Goal: Information Seeking & Learning: Learn about a topic

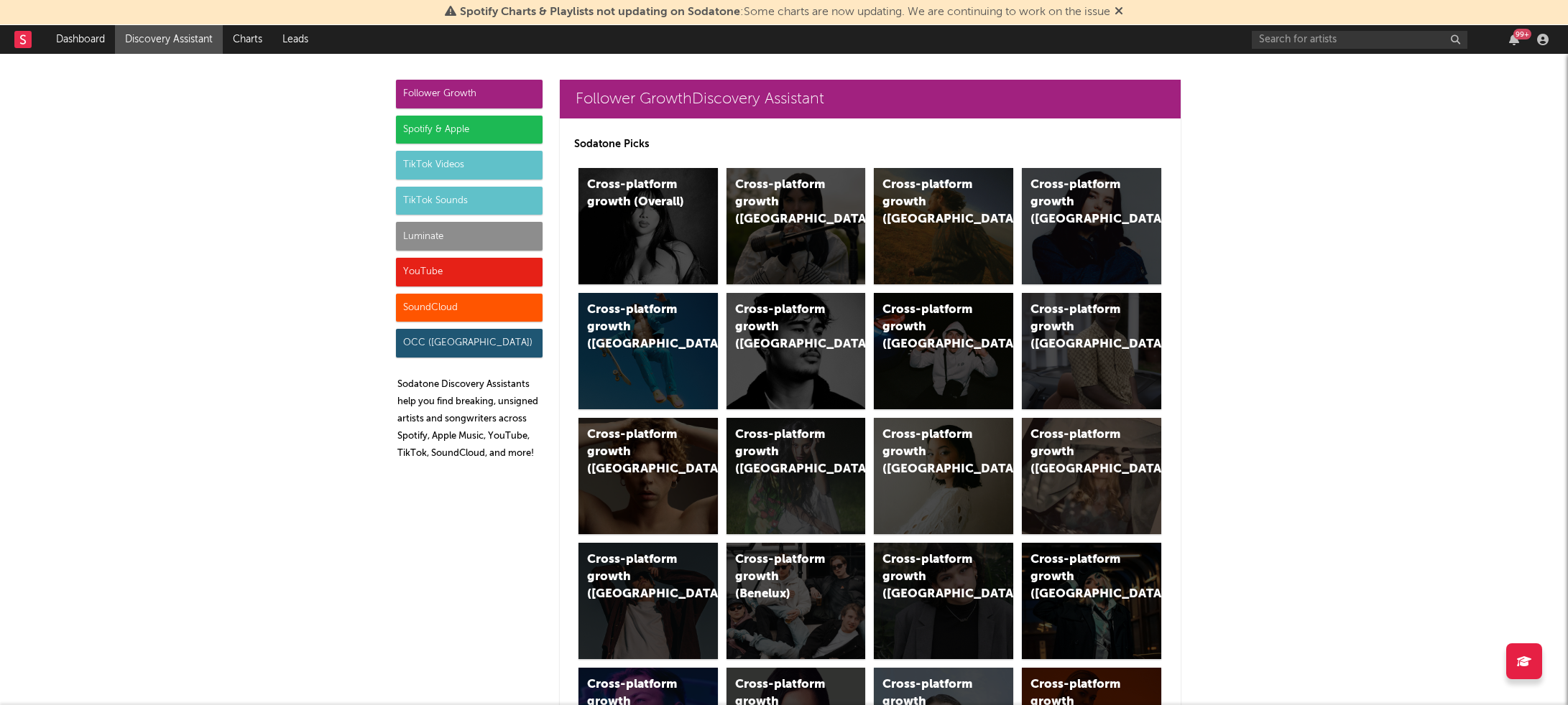
click at [479, 167] on div "TikTok Videos" at bounding box center [469, 165] width 147 height 29
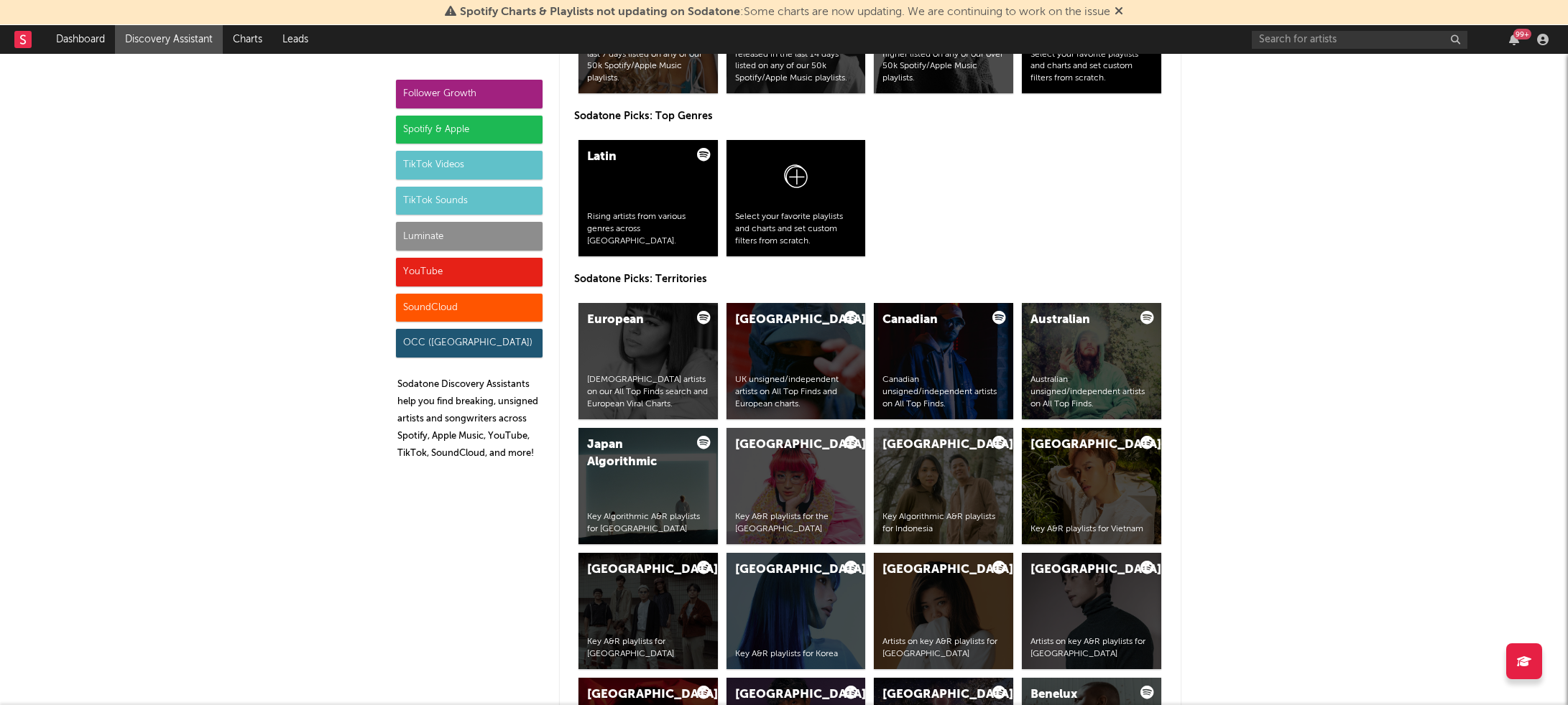
scroll to position [3275, 0]
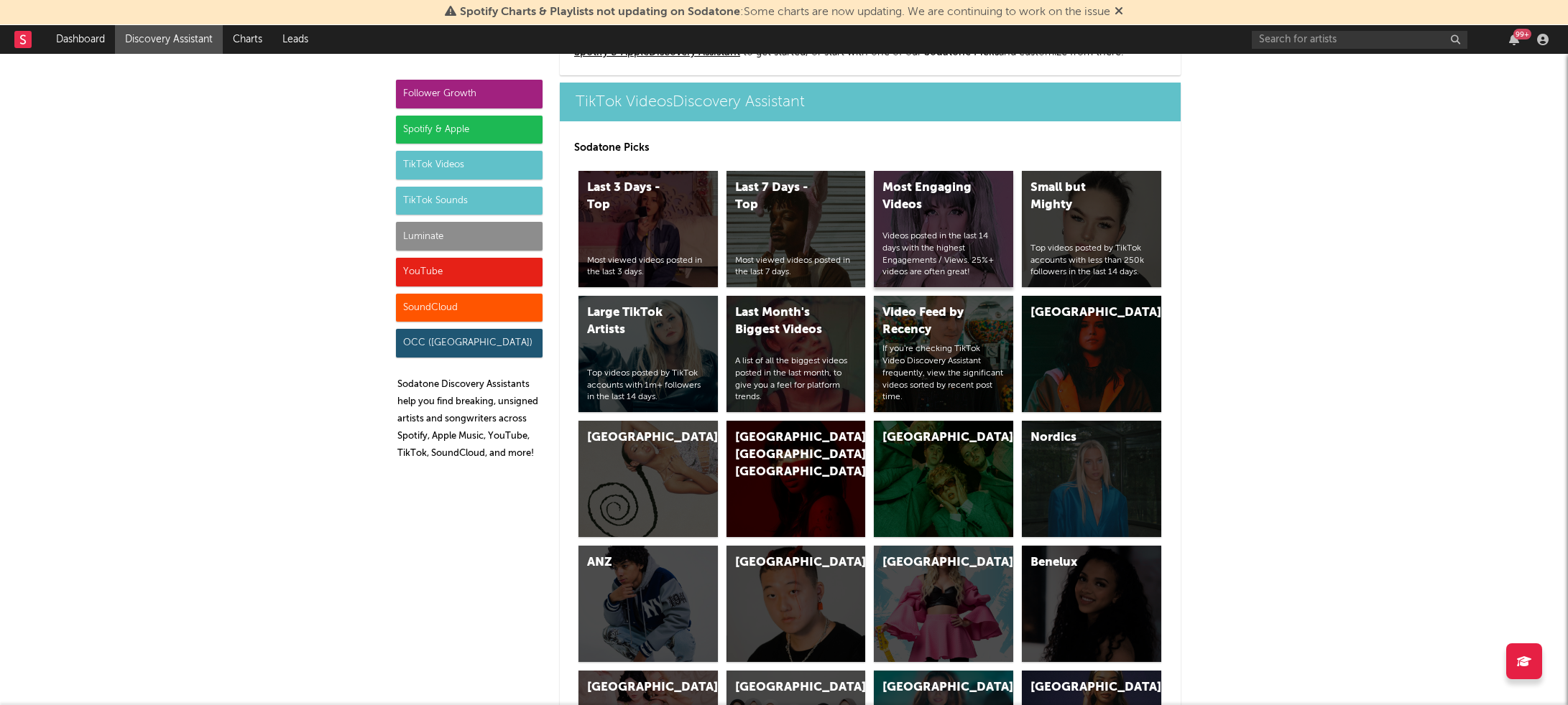
click at [936, 224] on div "Most Engaging Videos Videos posted in the last 14 days with the highest Engagem…" at bounding box center [943, 229] width 139 height 116
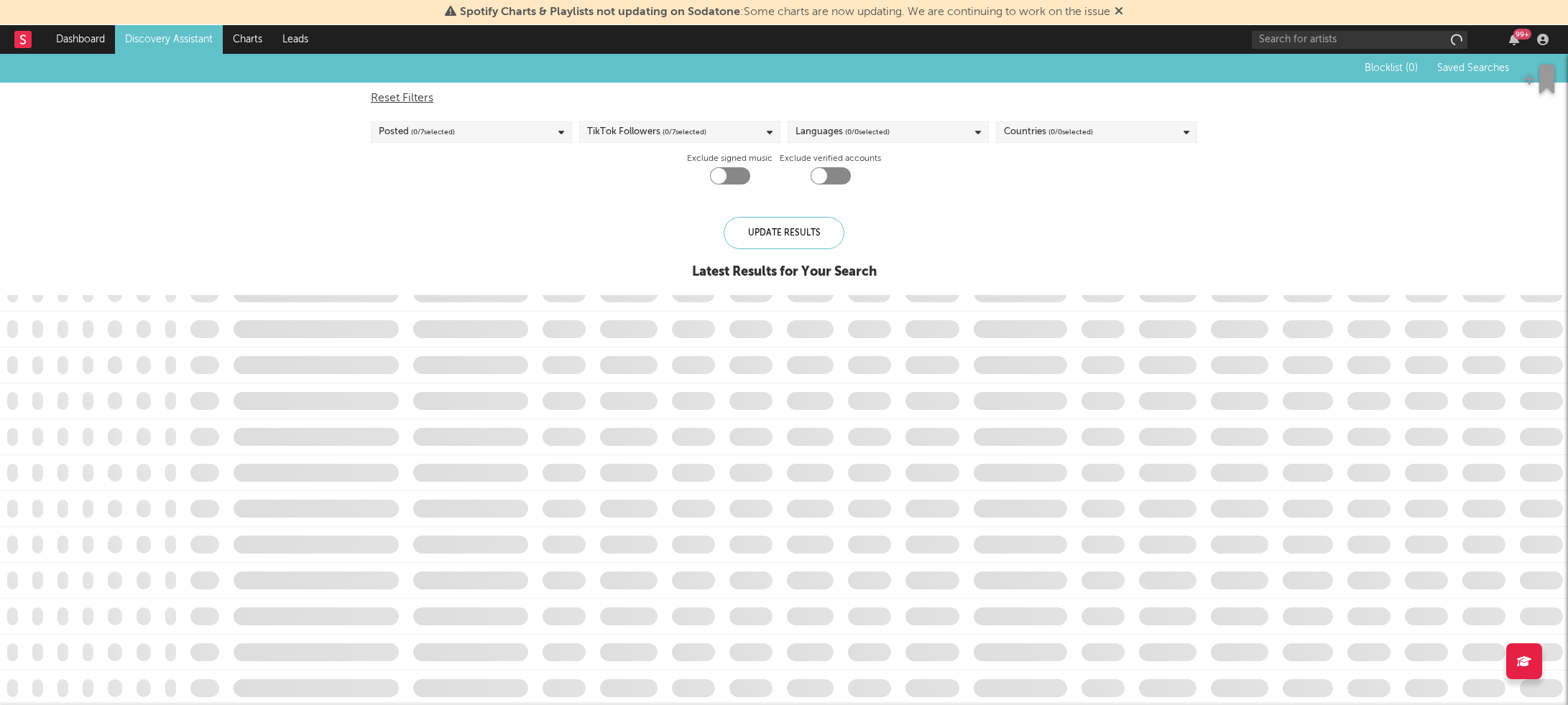
checkbox input "true"
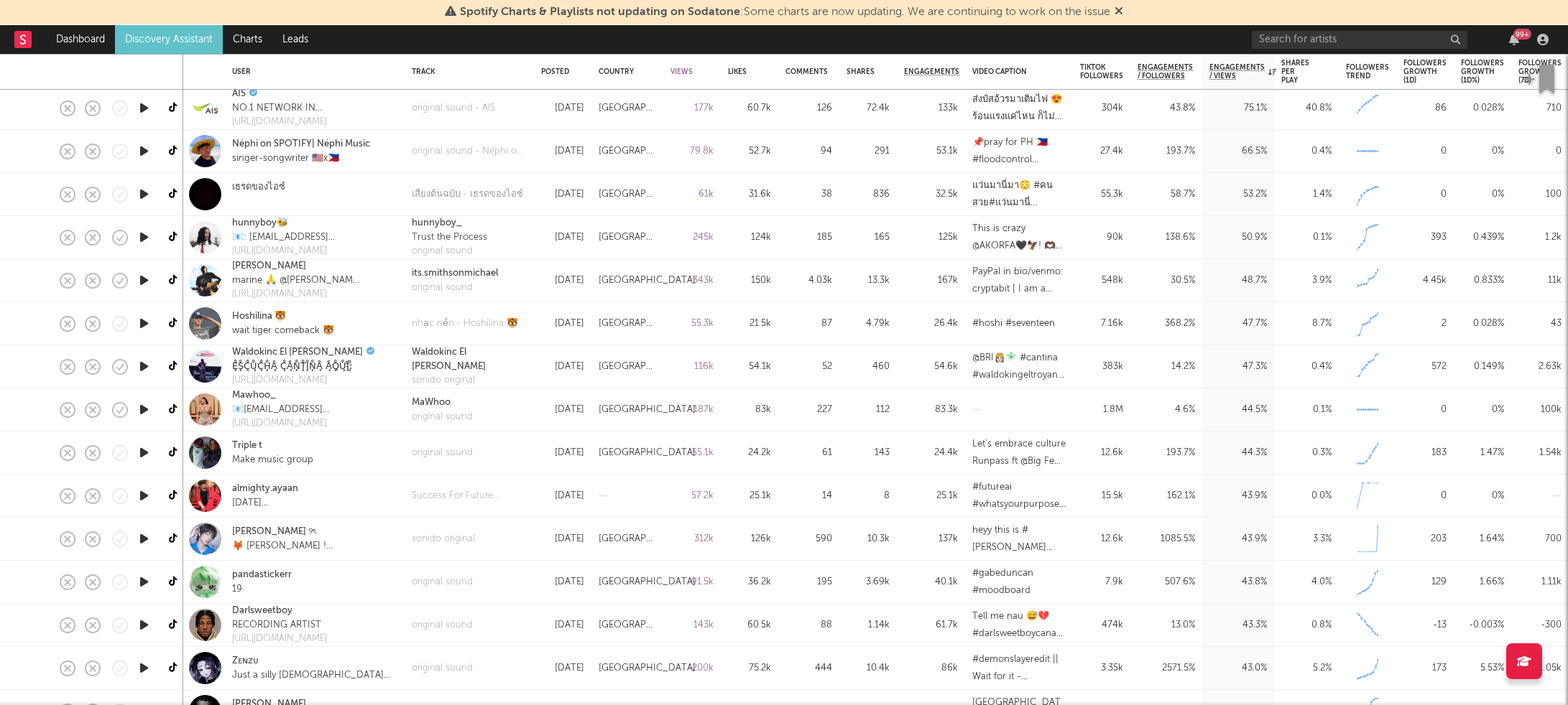
click at [143, 452] on icon "button" at bounding box center [144, 453] width 15 height 18
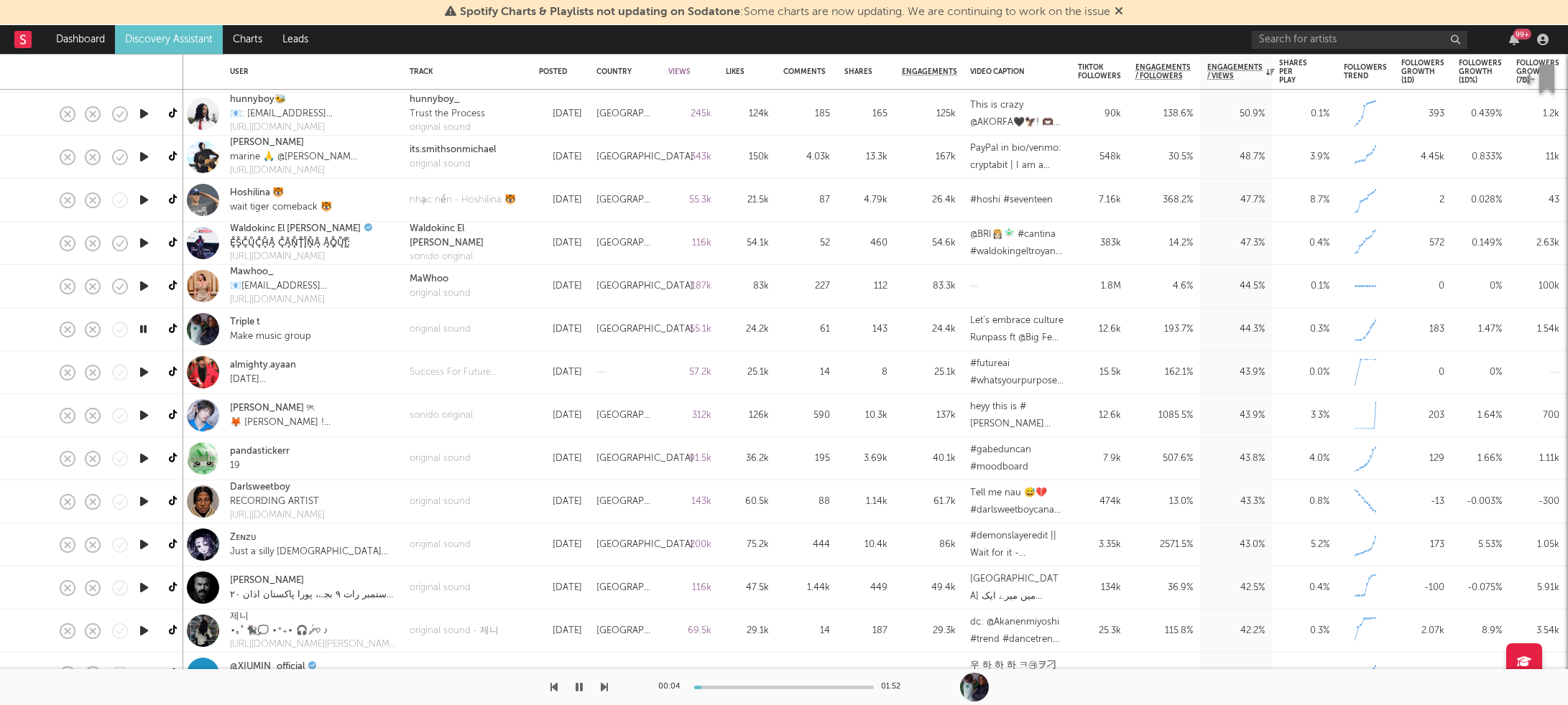
click at [140, 500] on icon "button" at bounding box center [144, 501] width 15 height 18
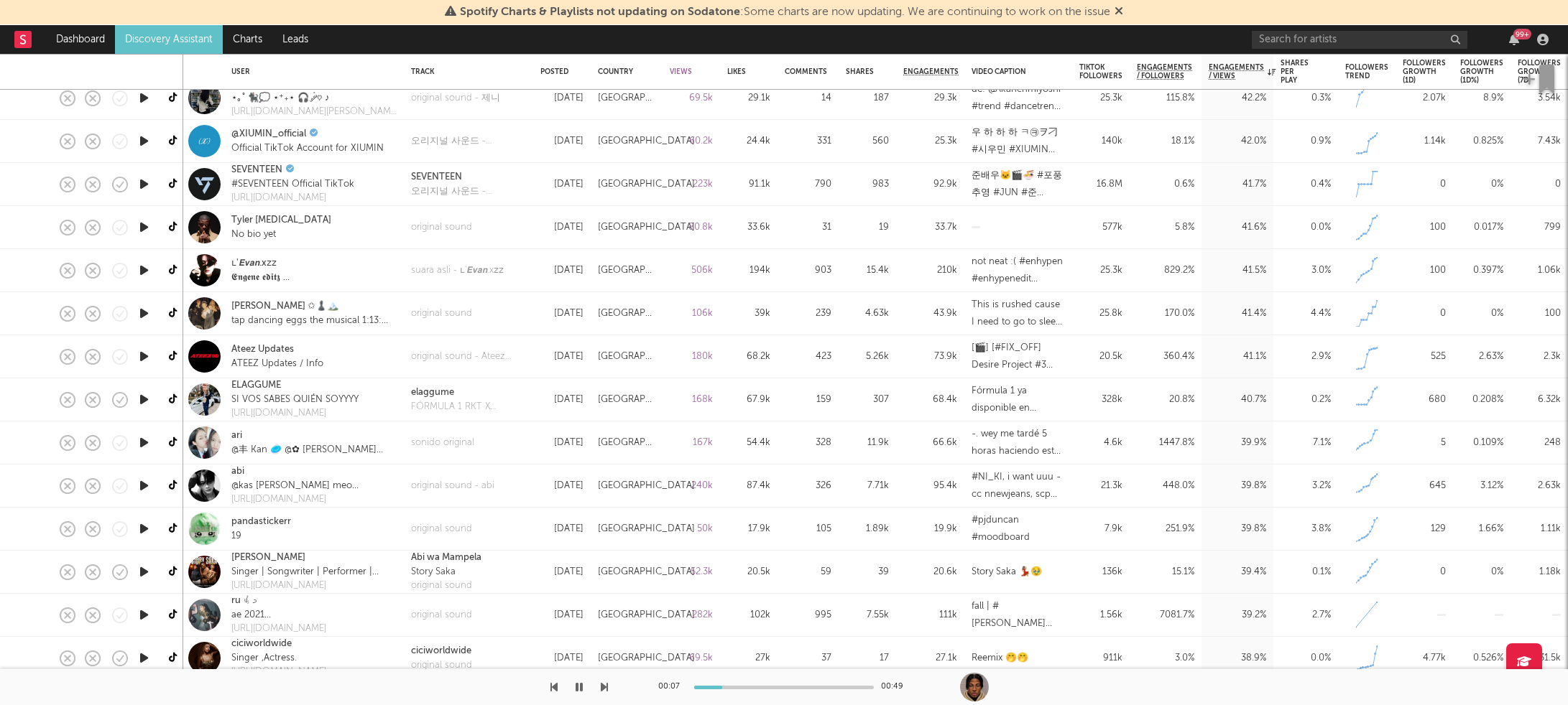
click at [143, 575] on icon "button" at bounding box center [144, 571] width 15 height 18
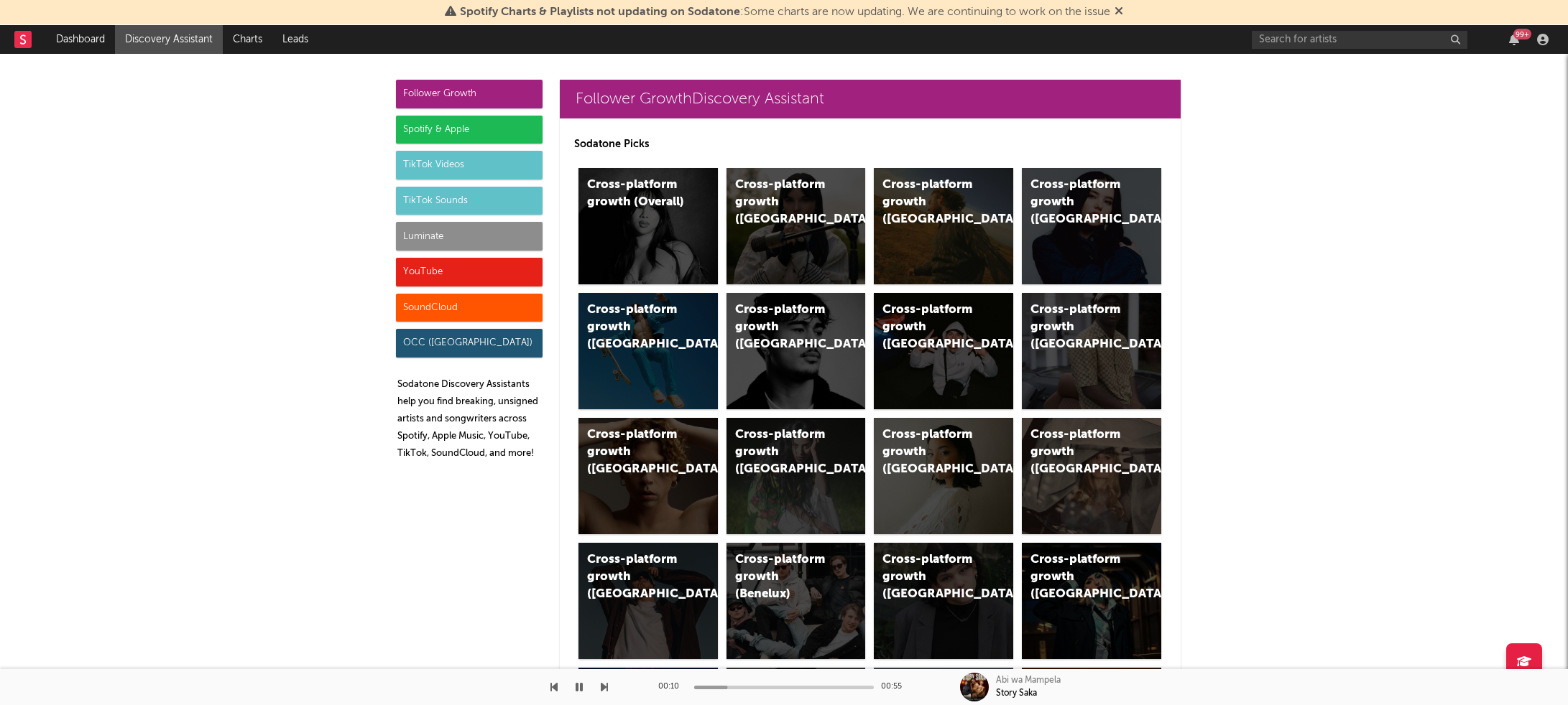
click at [579, 689] on icon "button" at bounding box center [579, 687] width 7 height 11
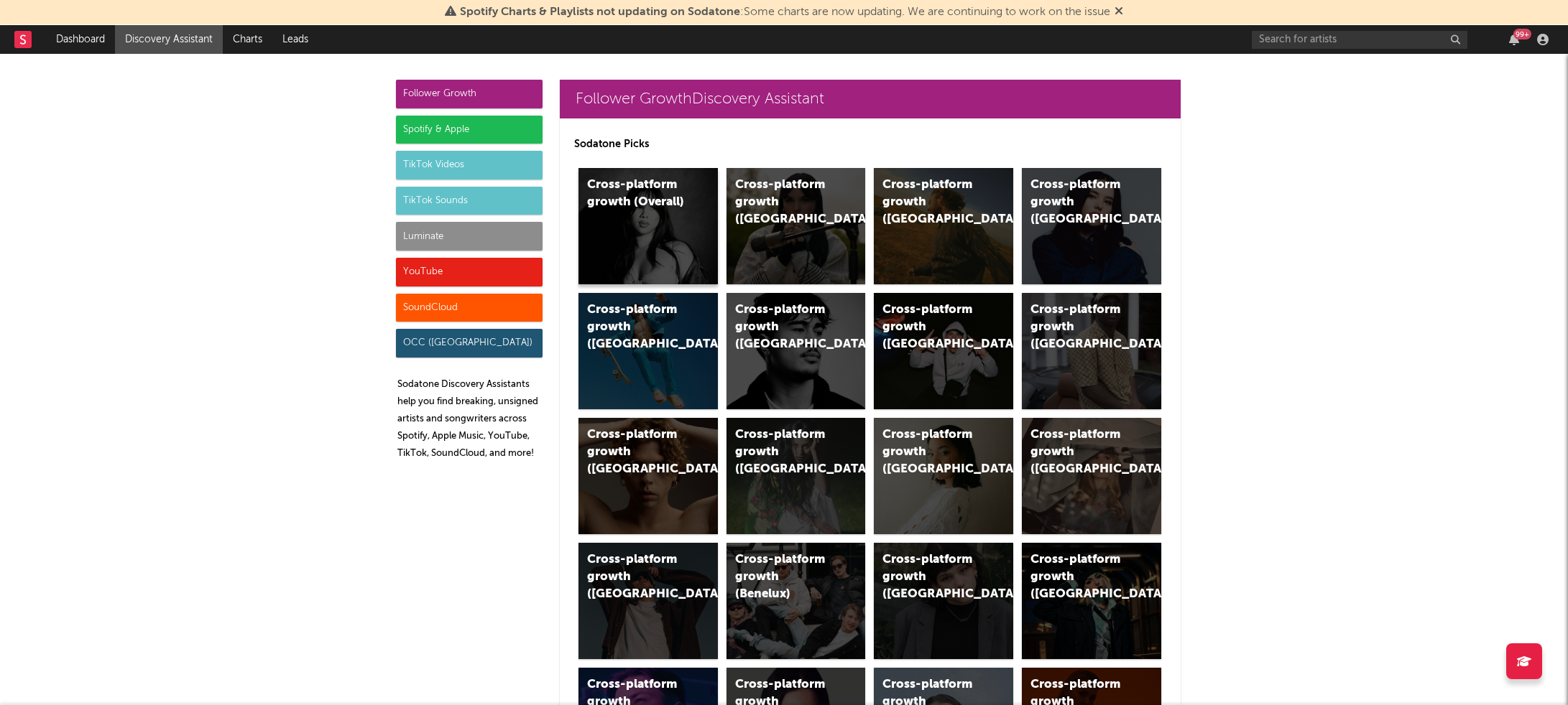
click at [649, 209] on div "Cross-platform growth (Overall)" at bounding box center [636, 194] width 97 height 35
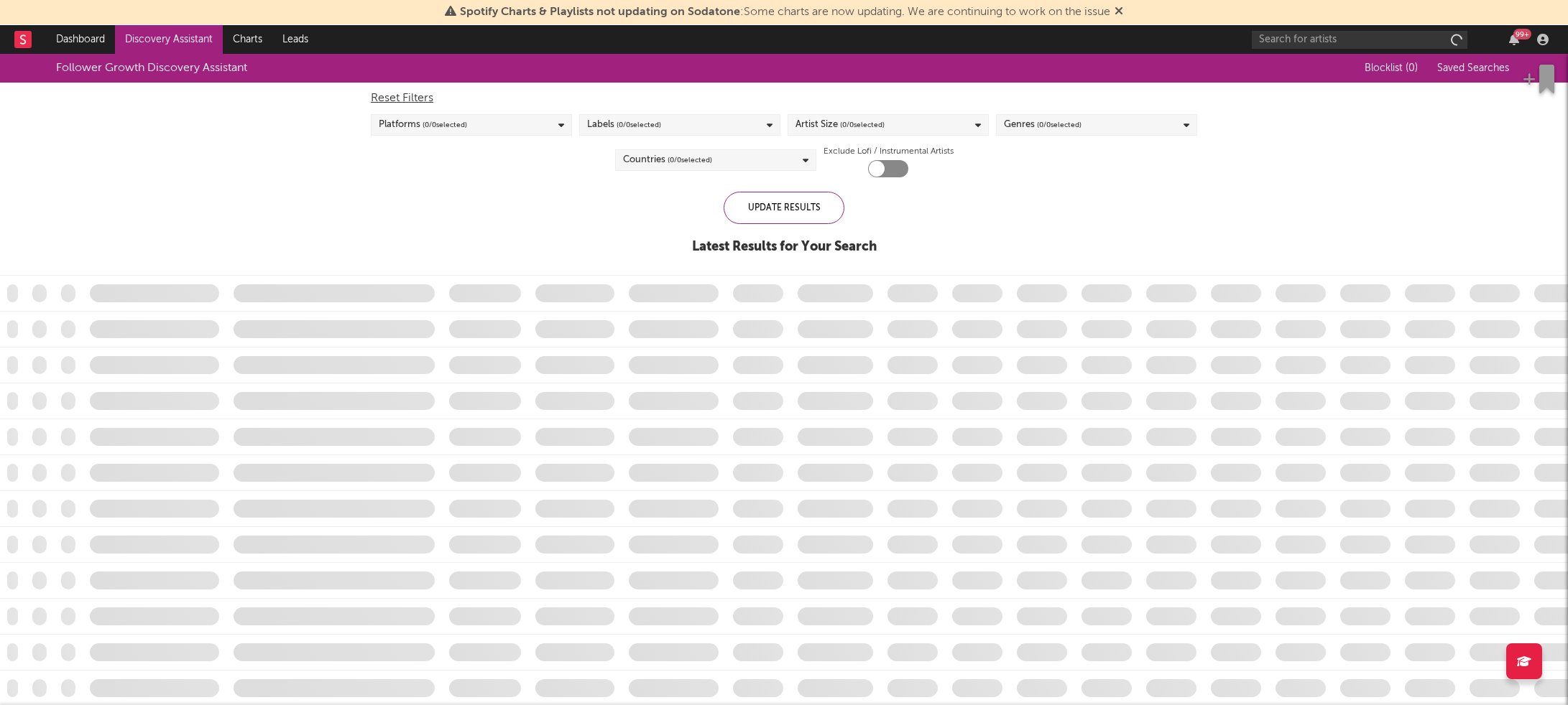
checkbox input "true"
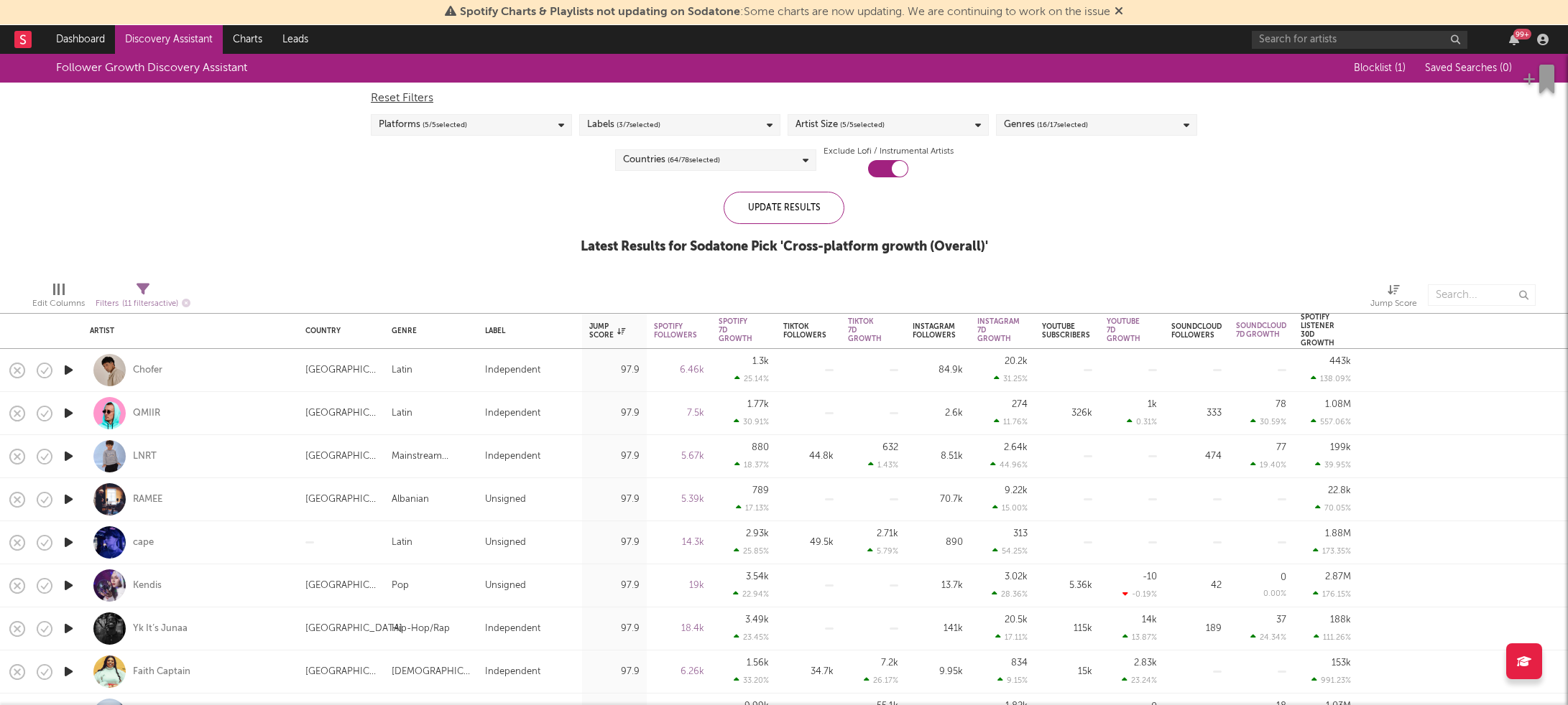
click at [73, 374] on icon "button" at bounding box center [68, 369] width 15 height 18
click at [82, 457] on div at bounding box center [68, 457] width 29 height 43
select select "1w"
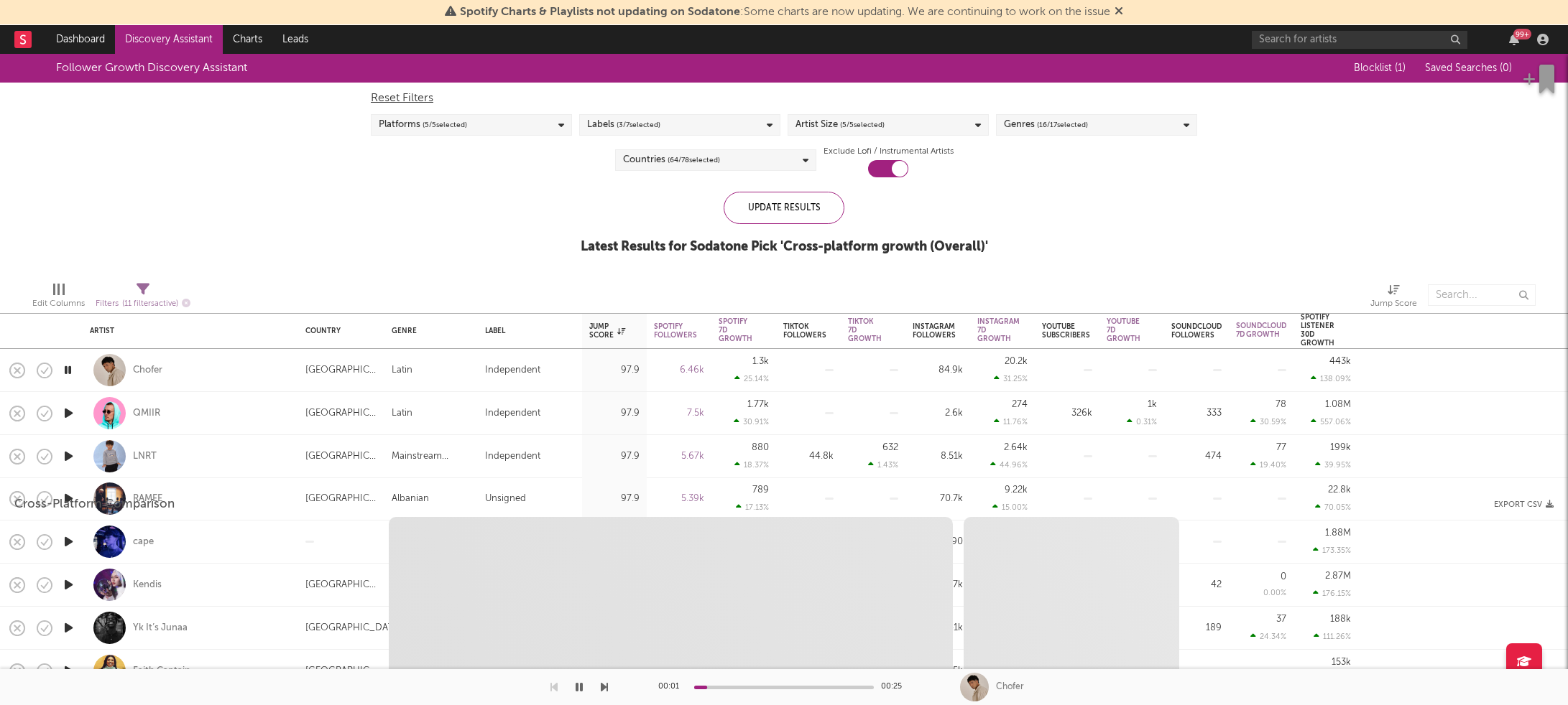
select select "1w"
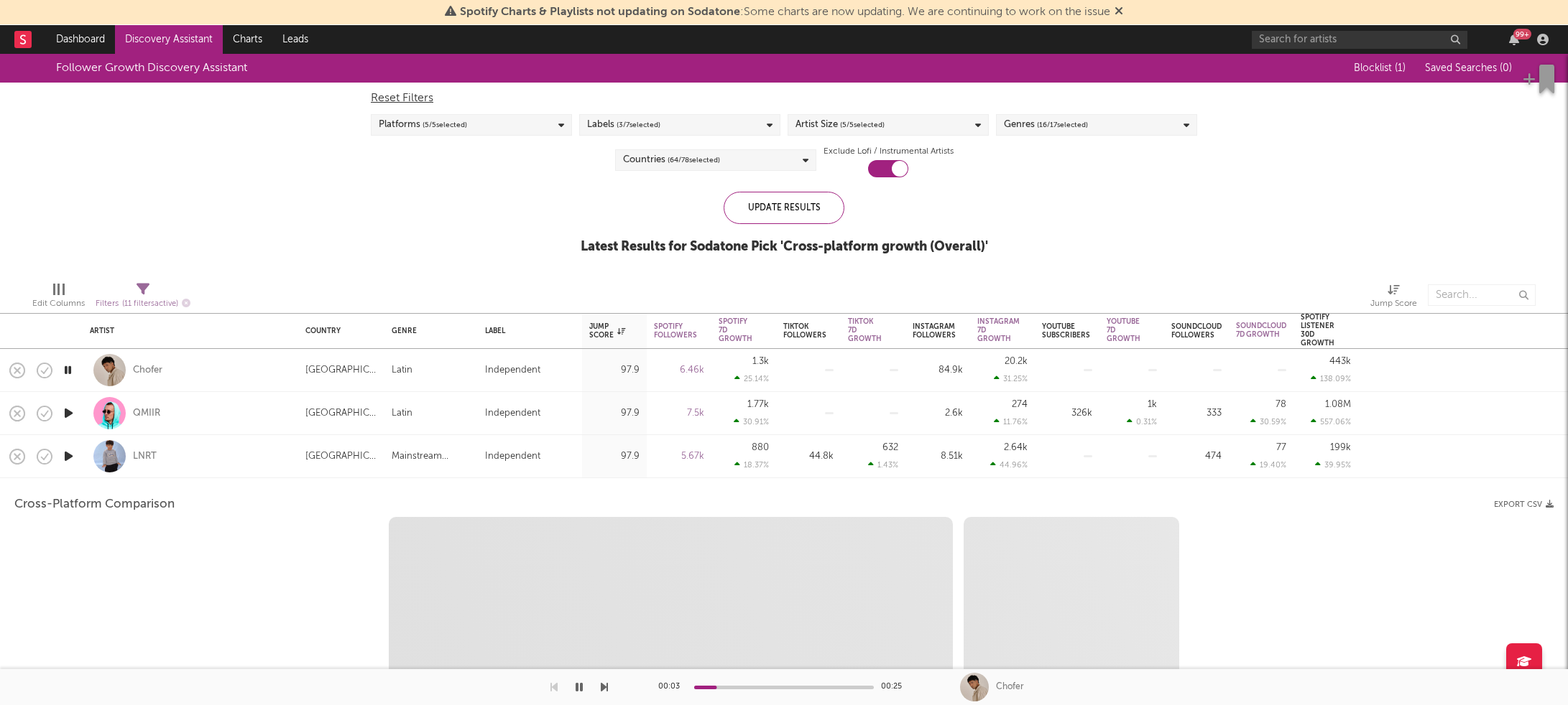
click at [69, 453] on icon "button" at bounding box center [68, 456] width 15 height 18
click at [101, 453] on div at bounding box center [109, 456] width 33 height 33
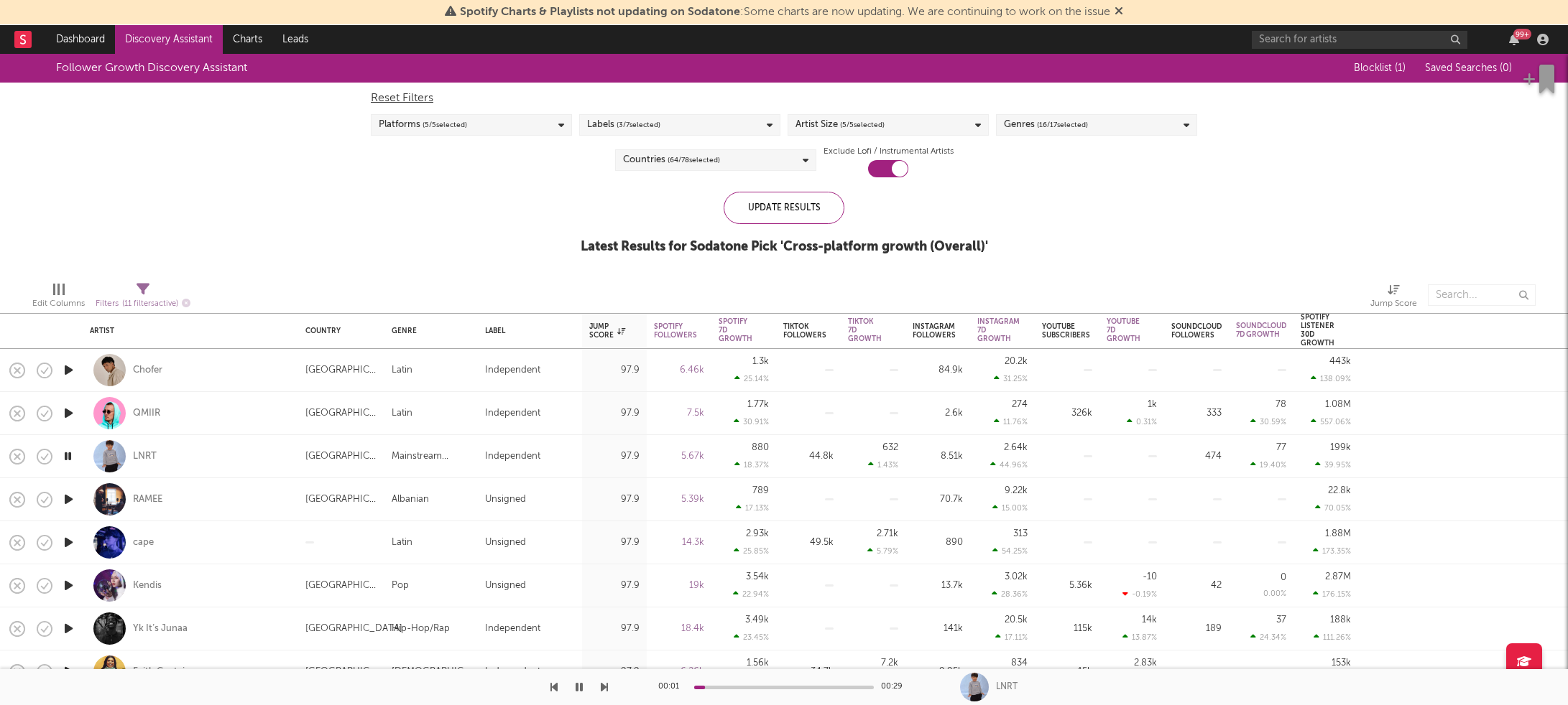
click at [719, 163] on span "( 64 / 78 selected)" at bounding box center [694, 160] width 52 height 17
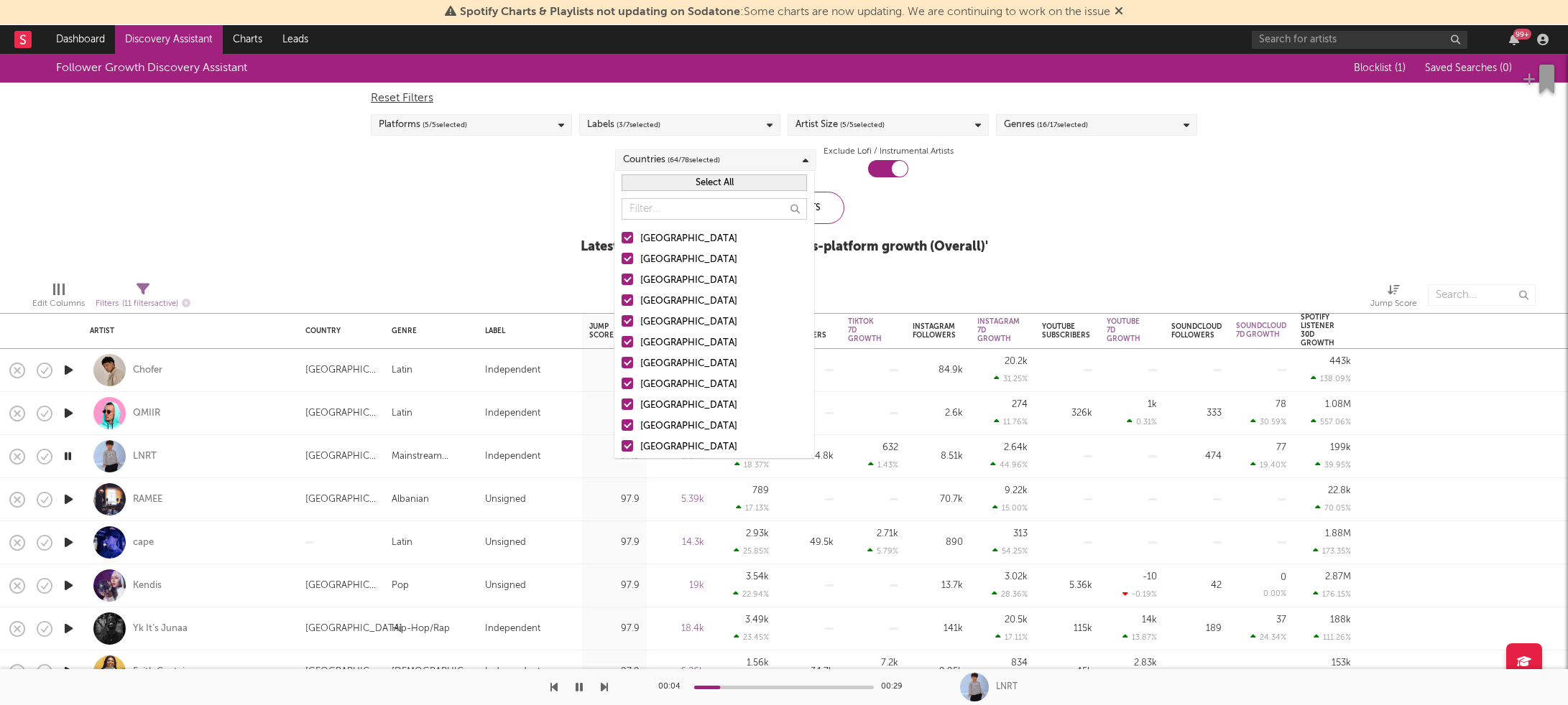
click at [729, 177] on button "Select All" at bounding box center [715, 183] width 185 height 17
click at [727, 179] on button "Deselect All" at bounding box center [715, 183] width 185 height 17
drag, startPoint x: 693, startPoint y: 235, endPoint x: 701, endPoint y: 231, distance: 8.9
click at [693, 236] on div "[GEOGRAPHIC_DATA]" at bounding box center [724, 239] width 167 height 17
click at [622, 236] on input "[GEOGRAPHIC_DATA]" at bounding box center [622, 239] width 0 height 17
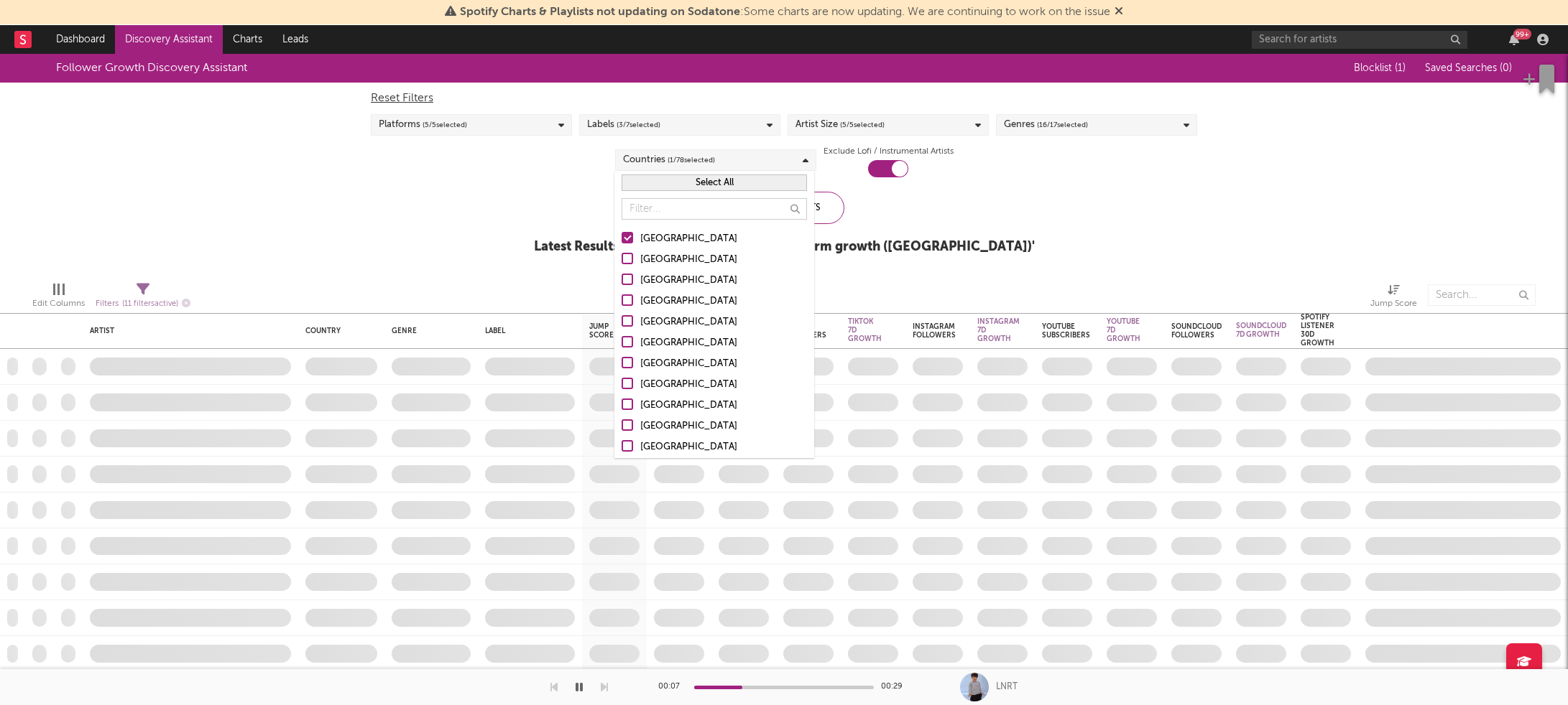
click at [631, 240] on div at bounding box center [628, 237] width 11 height 11
click at [622, 240] on input "[GEOGRAPHIC_DATA]" at bounding box center [622, 239] width 0 height 17
click at [631, 240] on div at bounding box center [628, 237] width 11 height 11
click at [622, 240] on input "[GEOGRAPHIC_DATA]" at bounding box center [622, 239] width 0 height 17
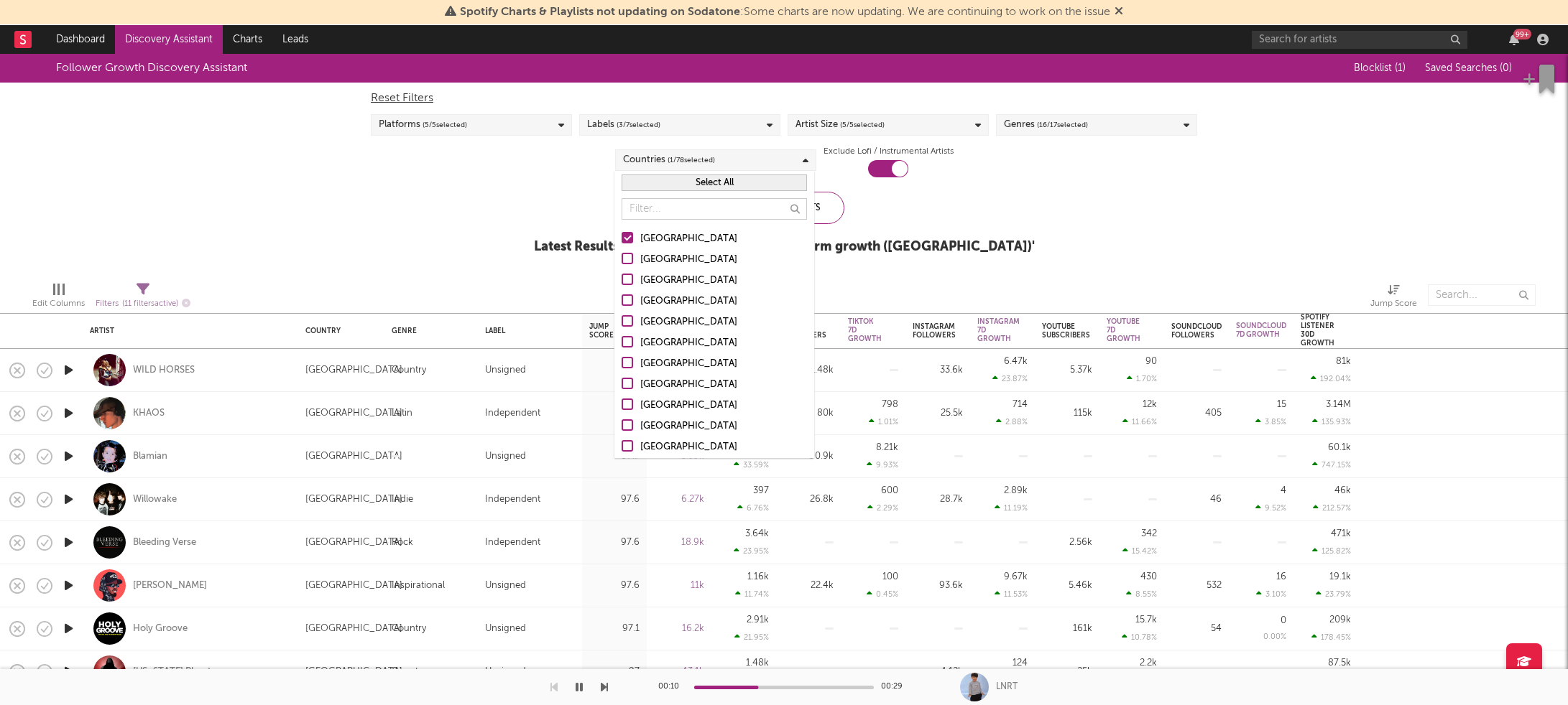
click at [656, 259] on div "[GEOGRAPHIC_DATA]" at bounding box center [724, 260] width 167 height 17
click at [622, 259] on input "[GEOGRAPHIC_DATA]" at bounding box center [622, 260] width 0 height 17
click at [646, 283] on div "[GEOGRAPHIC_DATA]" at bounding box center [724, 281] width 167 height 17
click at [622, 283] on input "[GEOGRAPHIC_DATA]" at bounding box center [622, 281] width 0 height 17
click at [722, 306] on div "[GEOGRAPHIC_DATA]" at bounding box center [724, 301] width 167 height 17
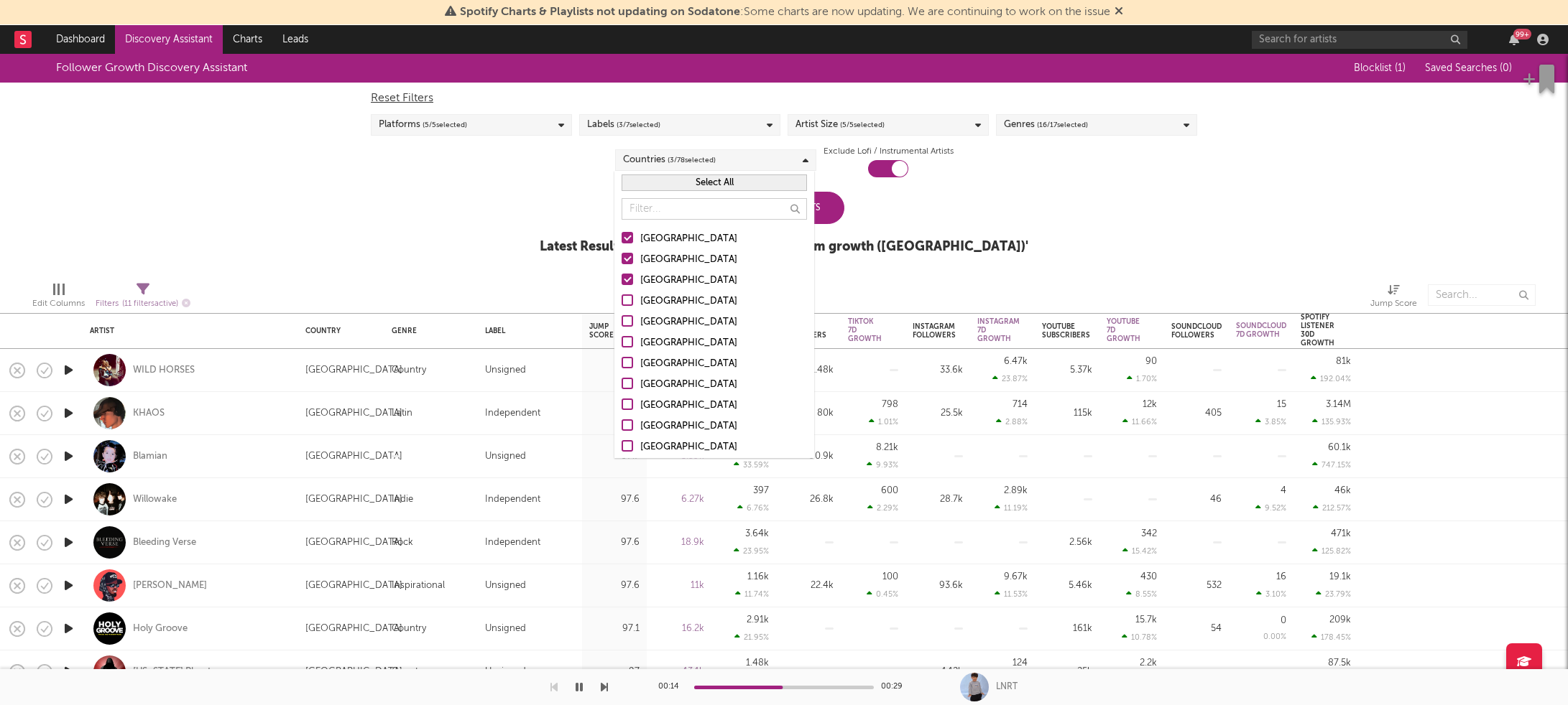
click at [622, 306] on input "[GEOGRAPHIC_DATA]" at bounding box center [622, 301] width 0 height 17
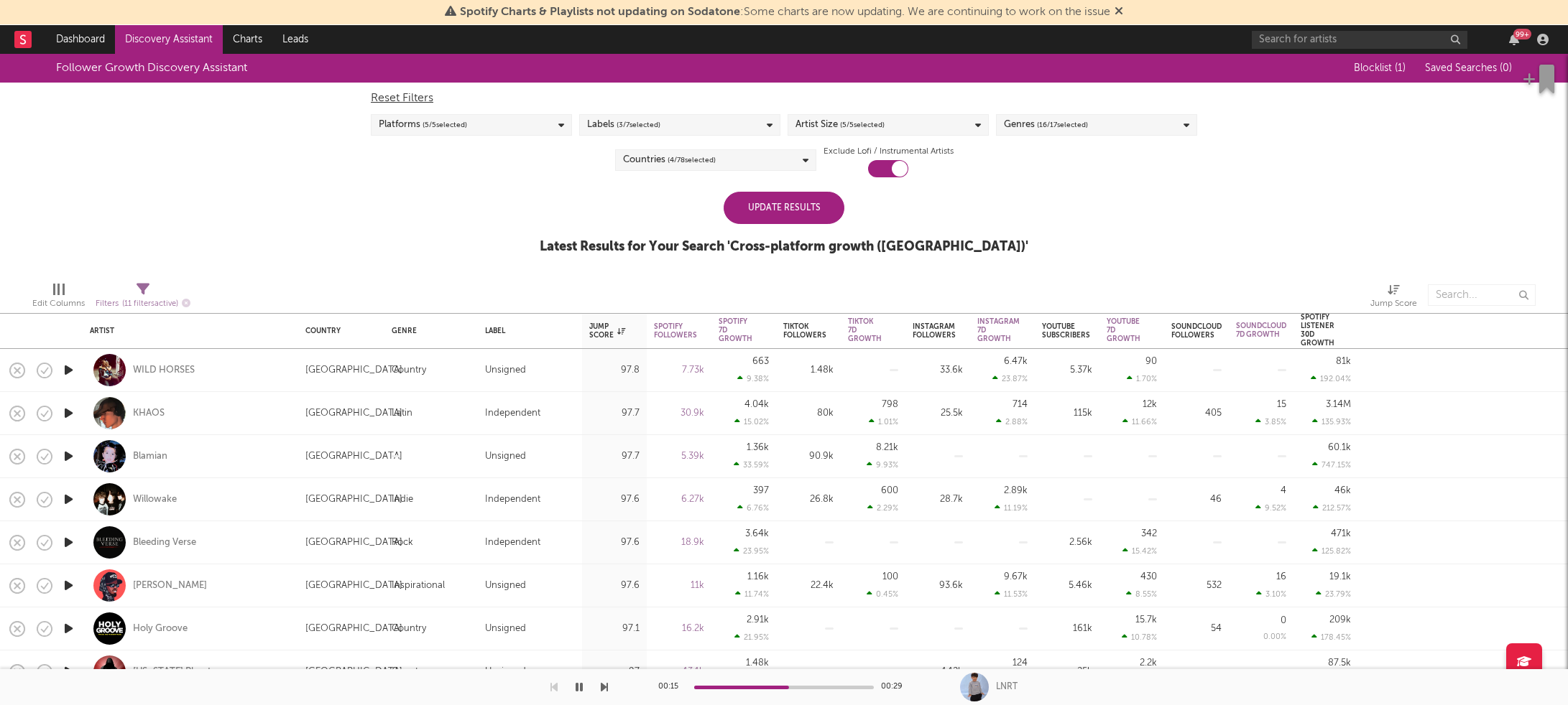
click at [830, 205] on div "Update Results" at bounding box center [784, 208] width 121 height 33
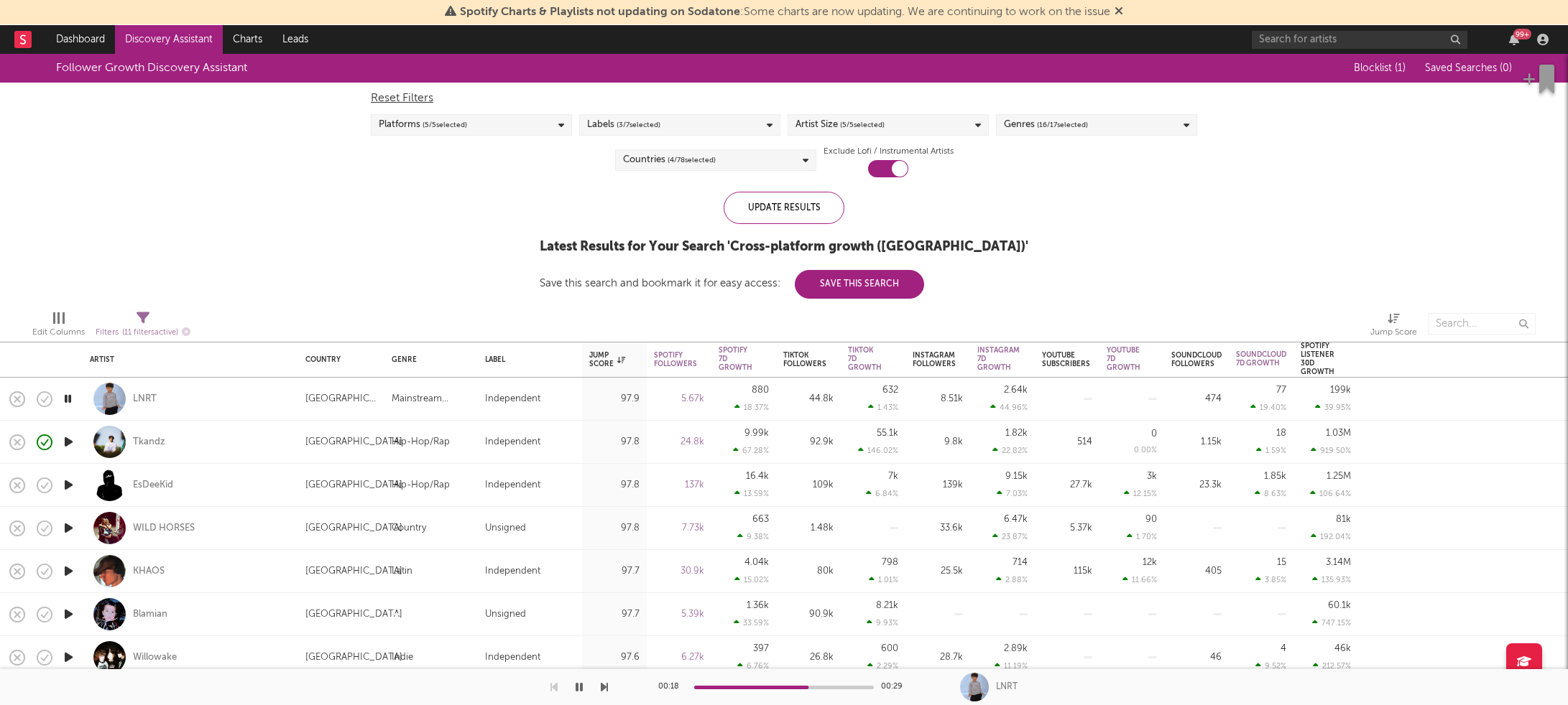
click at [70, 397] on icon "button" at bounding box center [67, 398] width 14 height 18
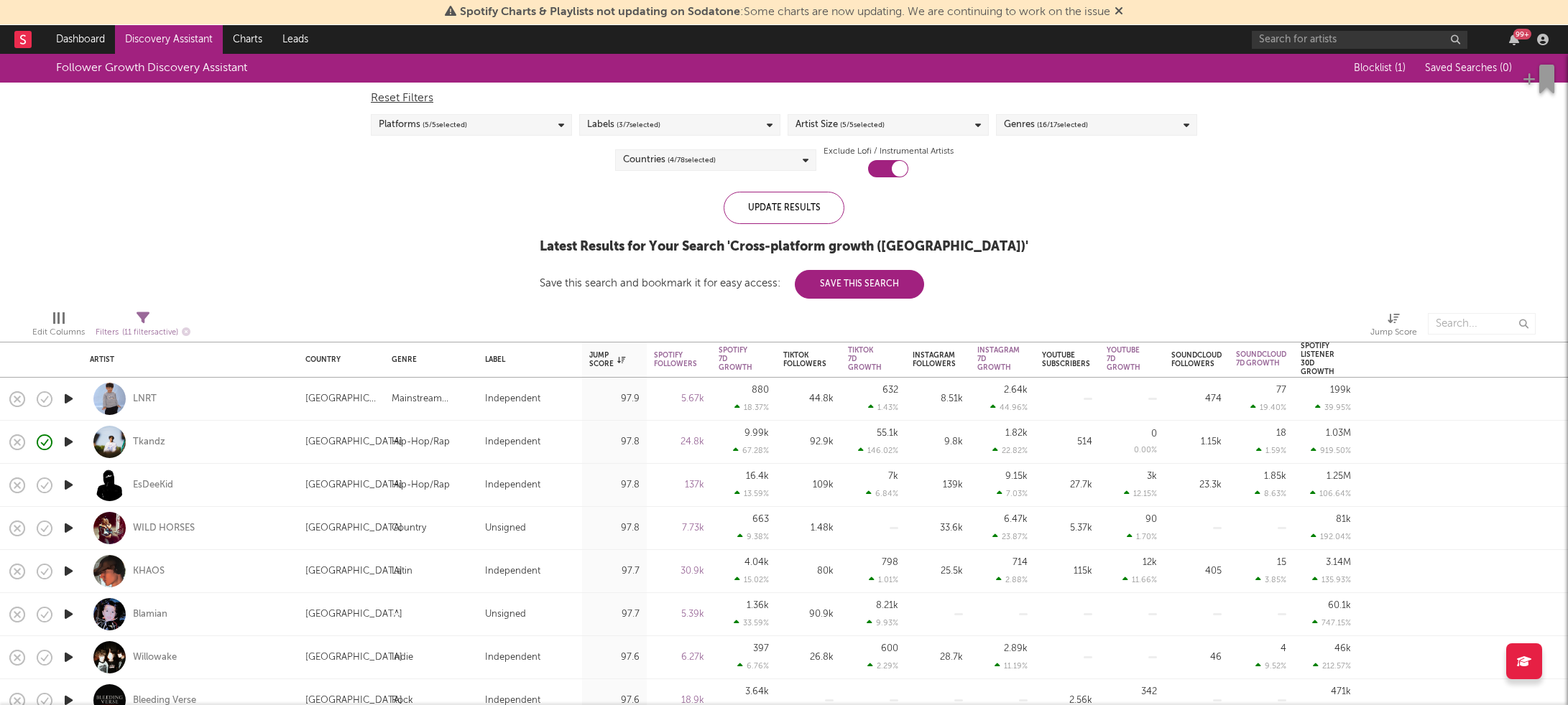
click at [76, 441] on icon "button" at bounding box center [68, 441] width 15 height 18
click at [82, 482] on div at bounding box center [68, 485] width 29 height 43
select select "1w"
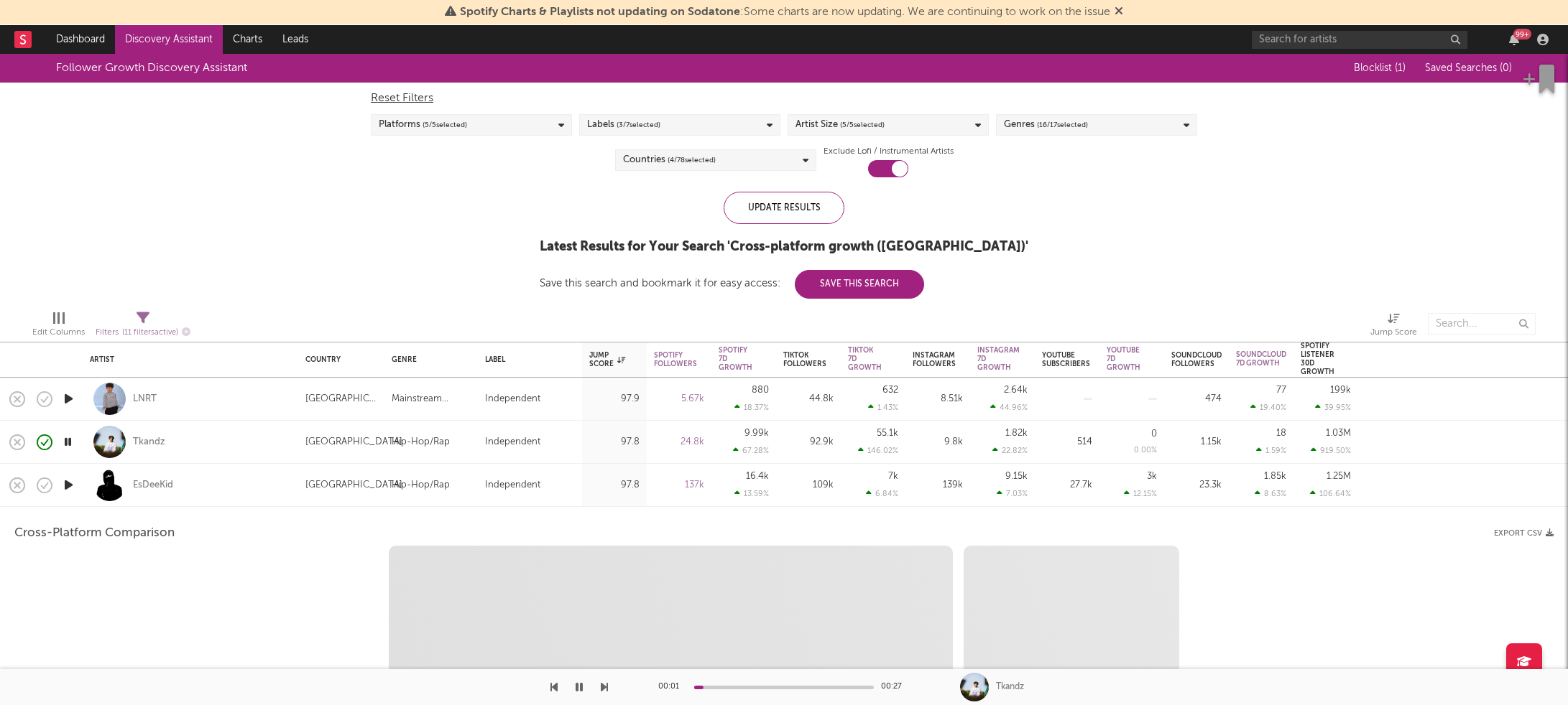
select select "6m"
select select "1m"
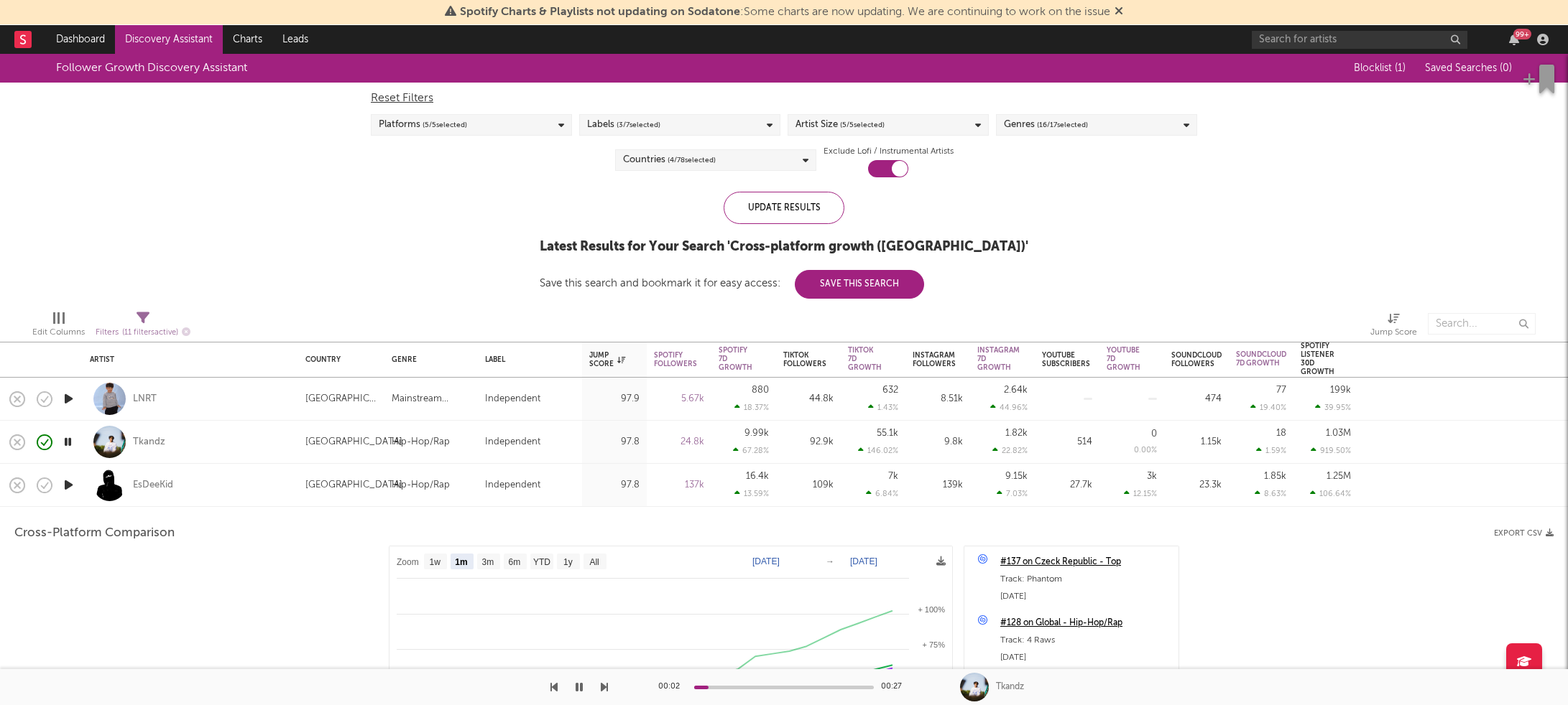
drag, startPoint x: 97, startPoint y: 476, endPoint x: 85, endPoint y: 476, distance: 12.0
click at [97, 476] on div at bounding box center [109, 485] width 33 height 33
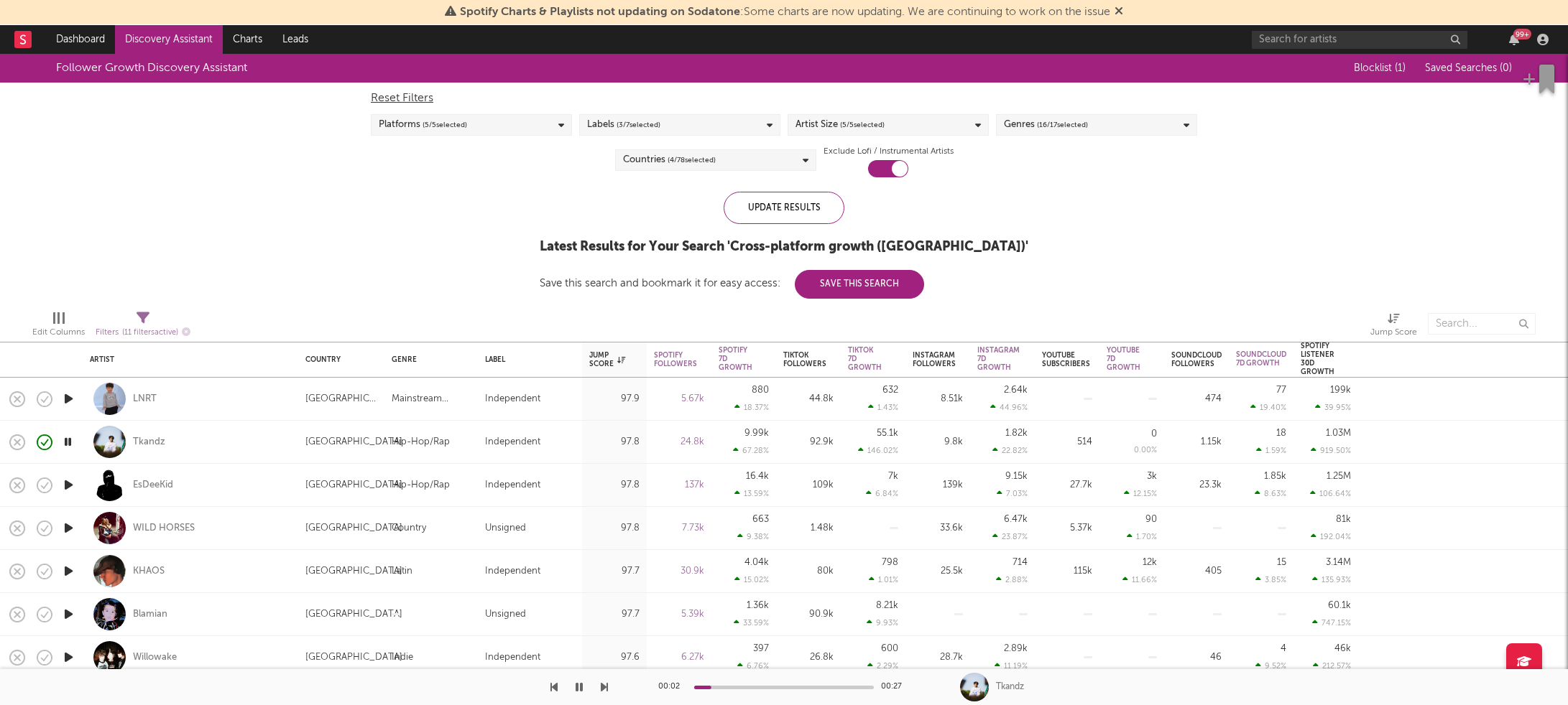
click at [69, 482] on icon "button" at bounding box center [68, 484] width 15 height 18
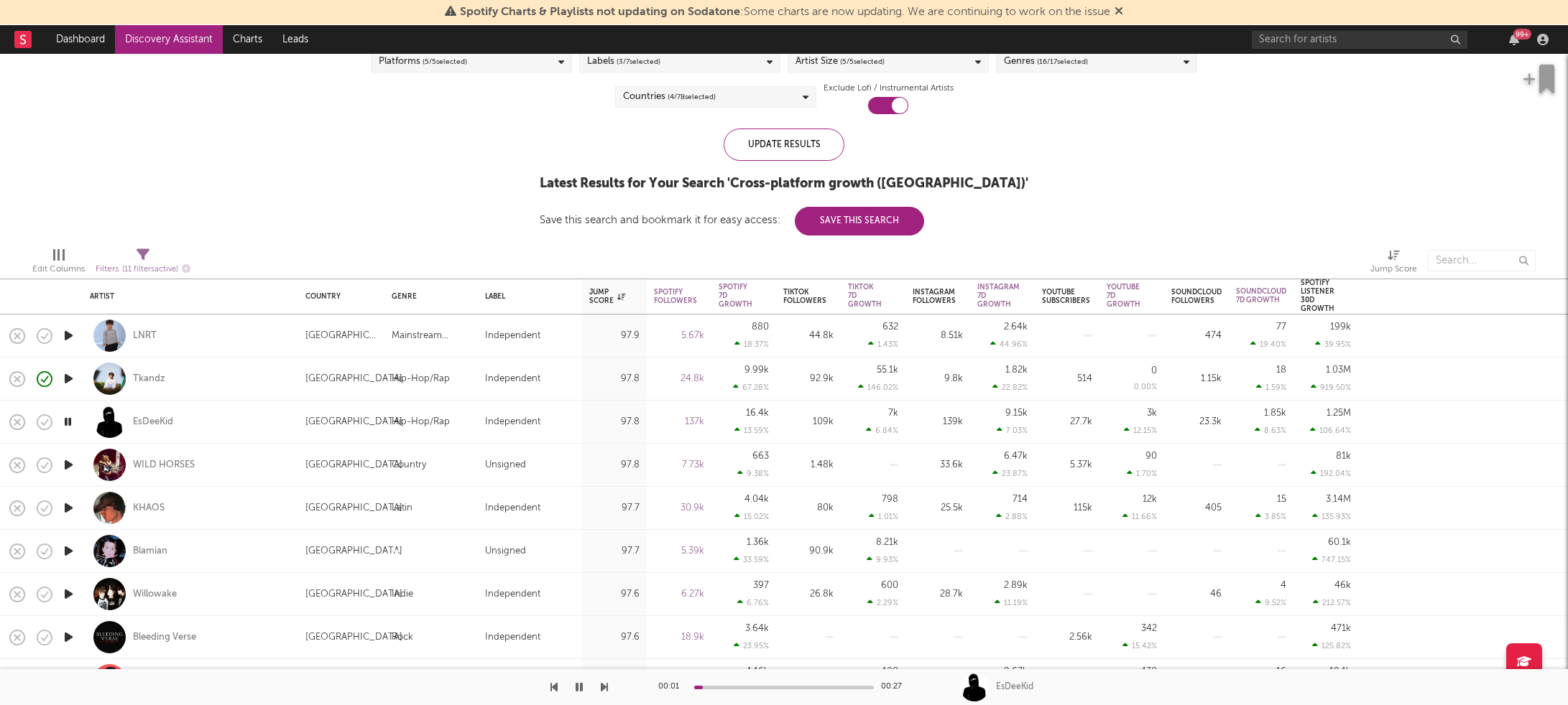
click at [73, 467] on icon "button" at bounding box center [68, 465] width 15 height 18
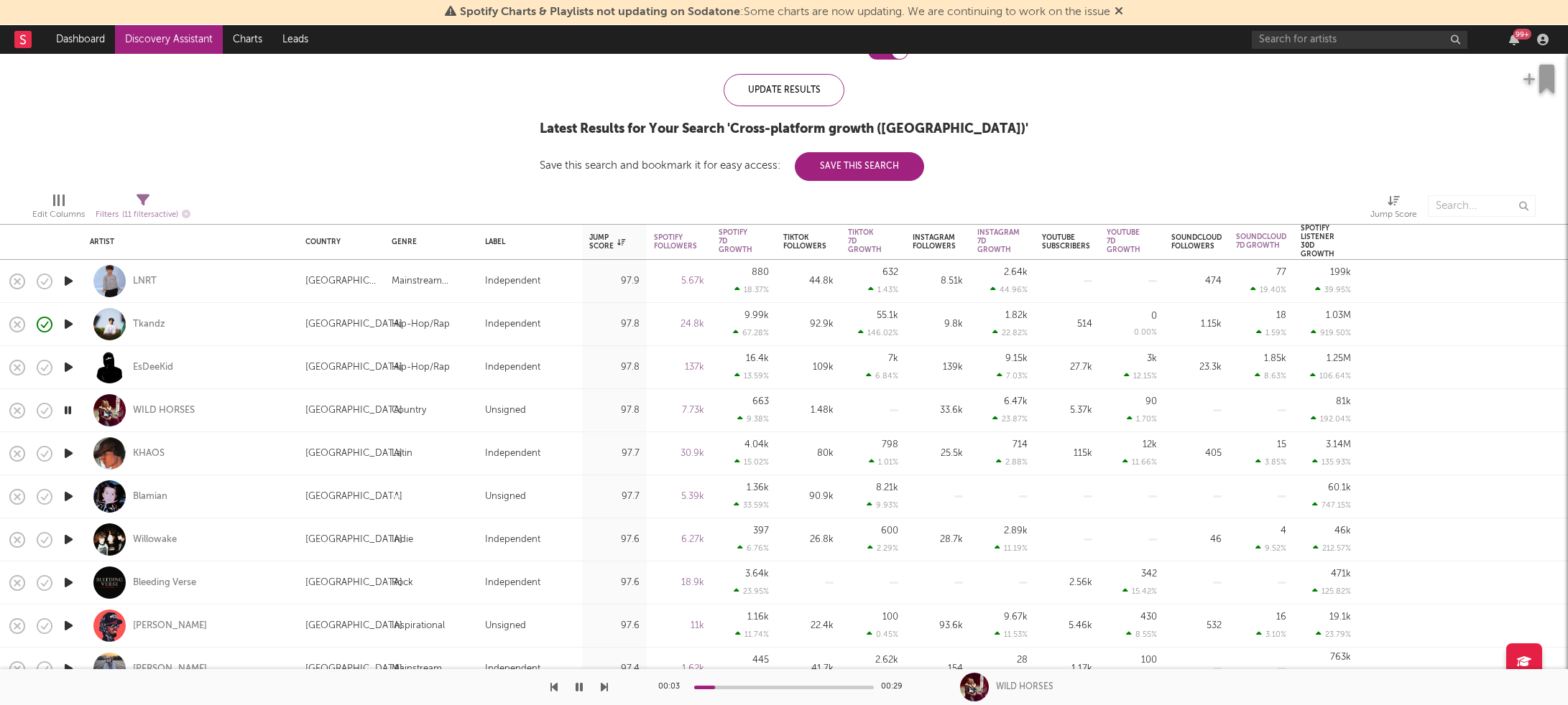
click at [736, 689] on div at bounding box center [784, 688] width 180 height 4
click at [760, 688] on div at bounding box center [784, 688] width 180 height 4
click at [65, 451] on icon "button" at bounding box center [68, 453] width 15 height 18
click at [76, 492] on icon "button" at bounding box center [68, 496] width 15 height 18
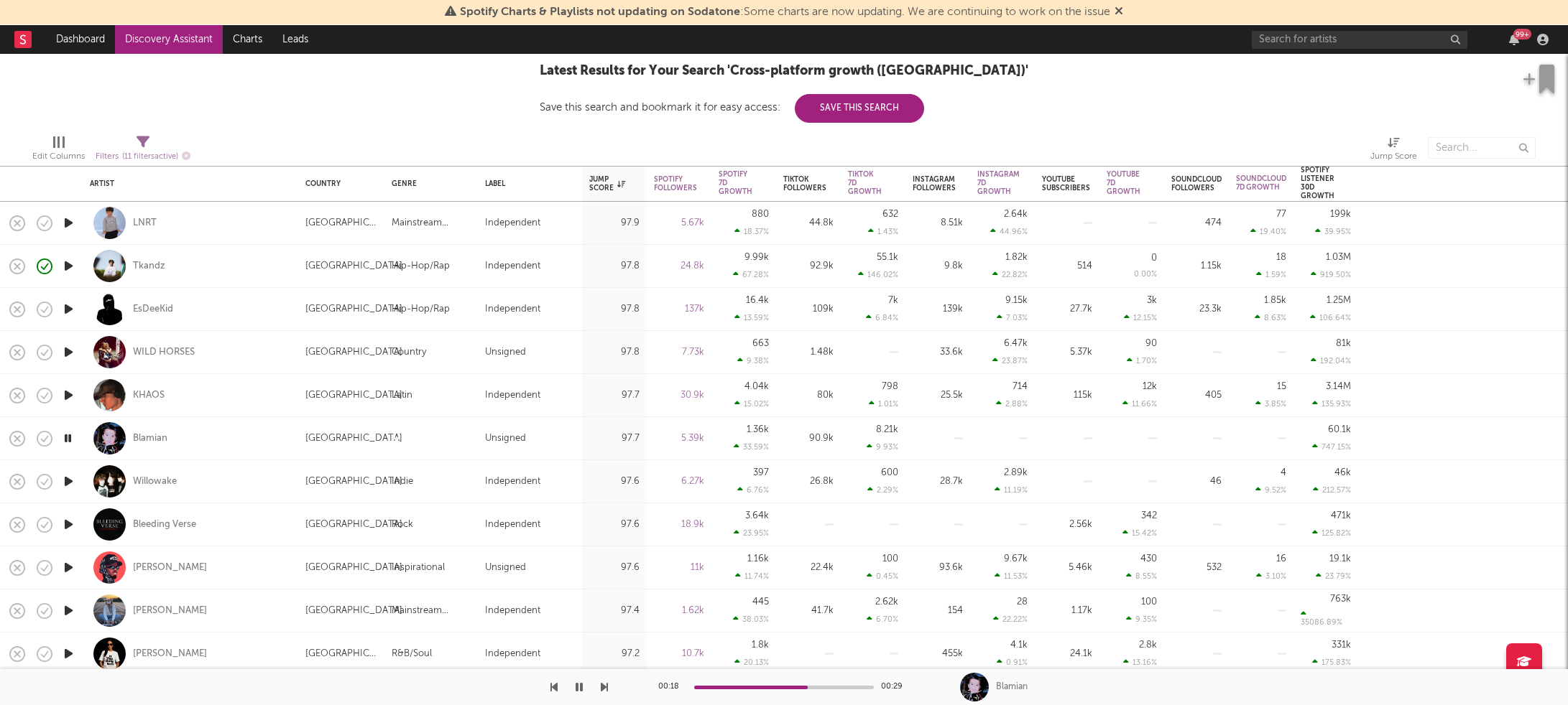
click at [70, 436] on icon "button" at bounding box center [67, 438] width 14 height 18
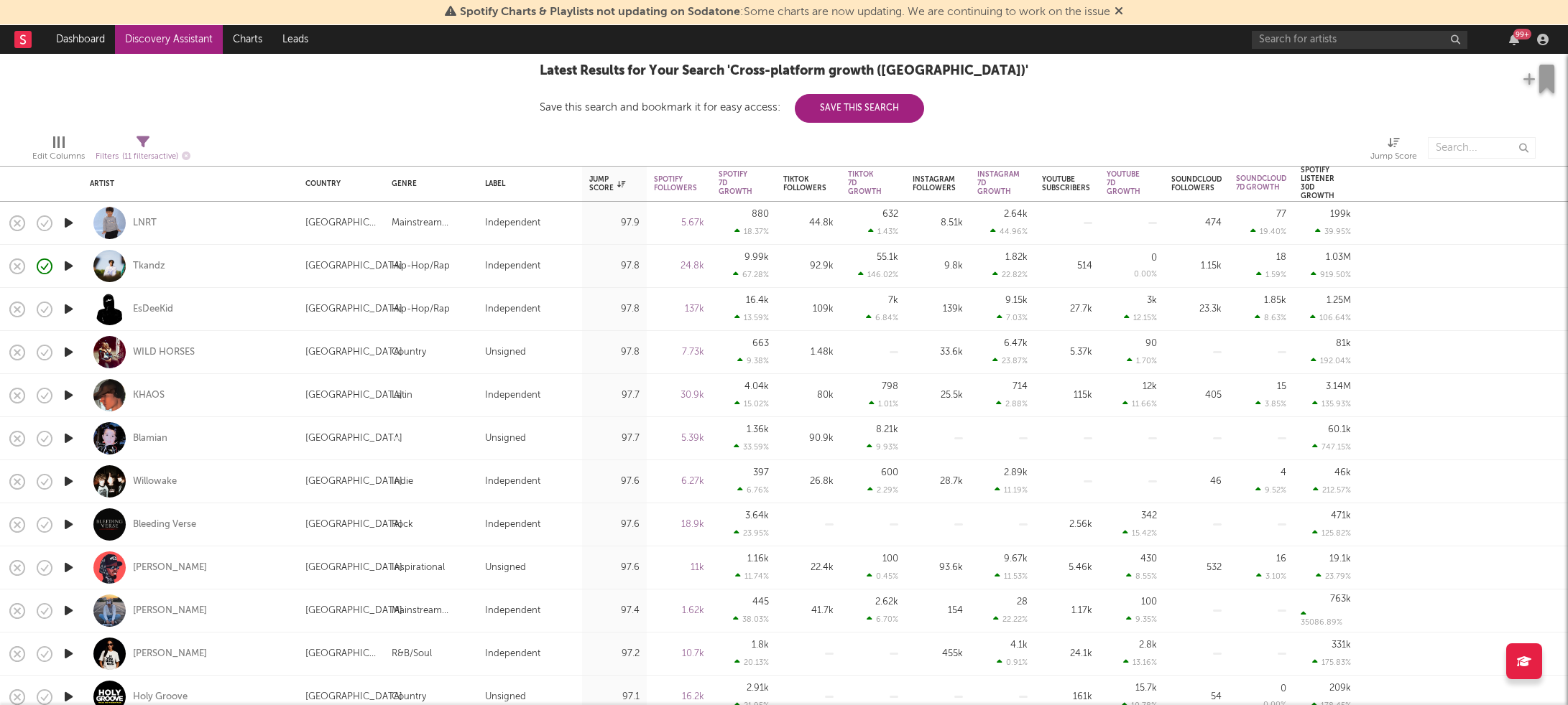
click at [80, 431] on div at bounding box center [68, 439] width 29 height 43
select select "1w"
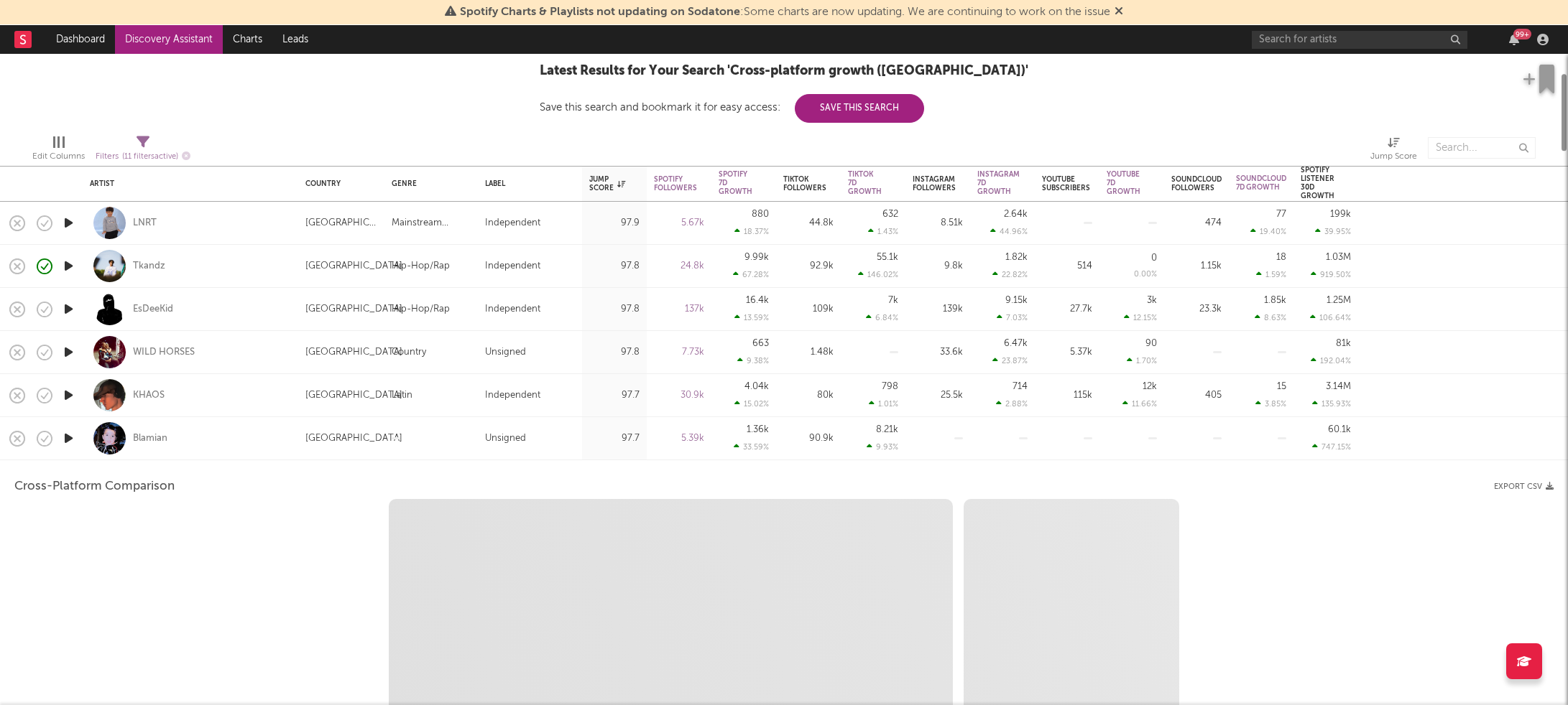
select select "1w"
select select "1m"
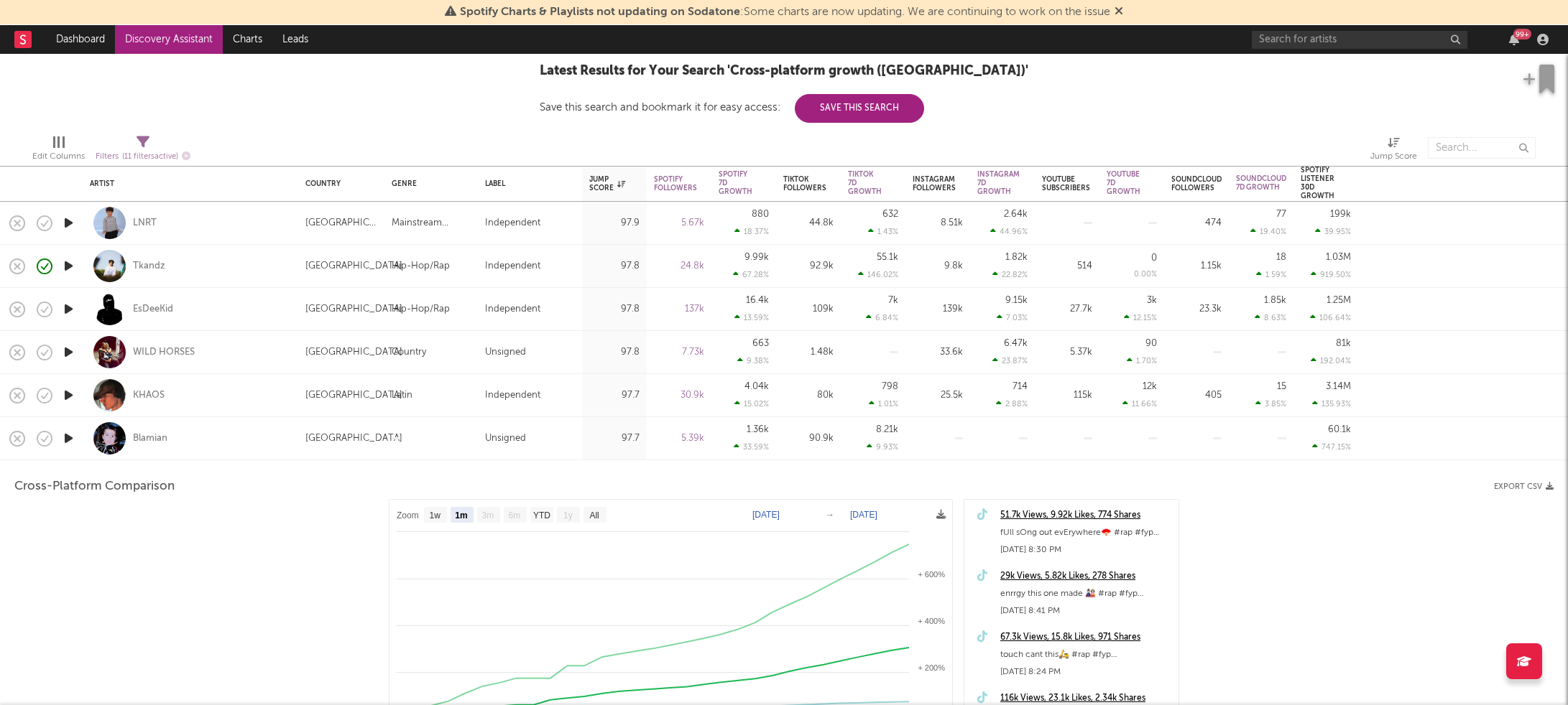
click at [74, 442] on icon "button" at bounding box center [68, 438] width 15 height 18
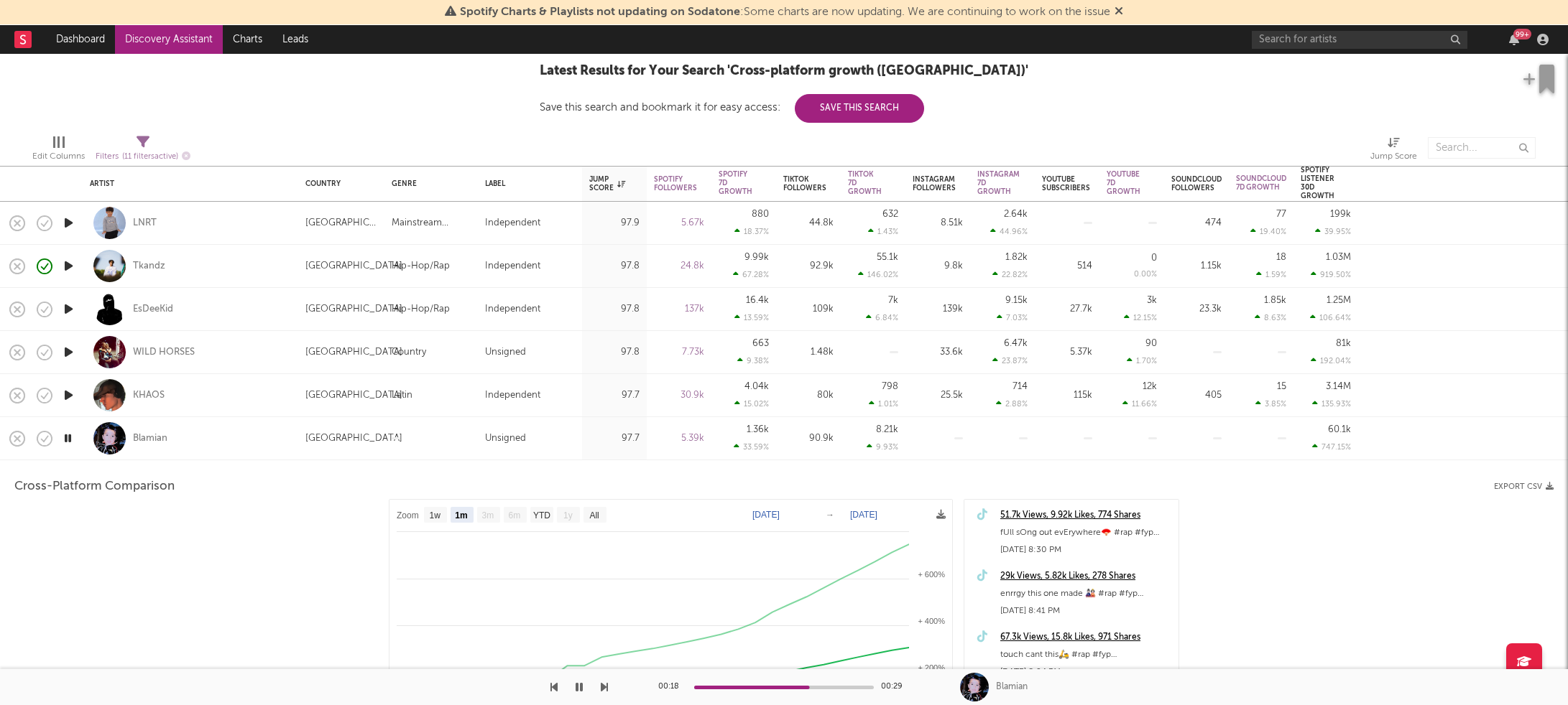
click at [73, 436] on icon "button" at bounding box center [67, 438] width 14 height 18
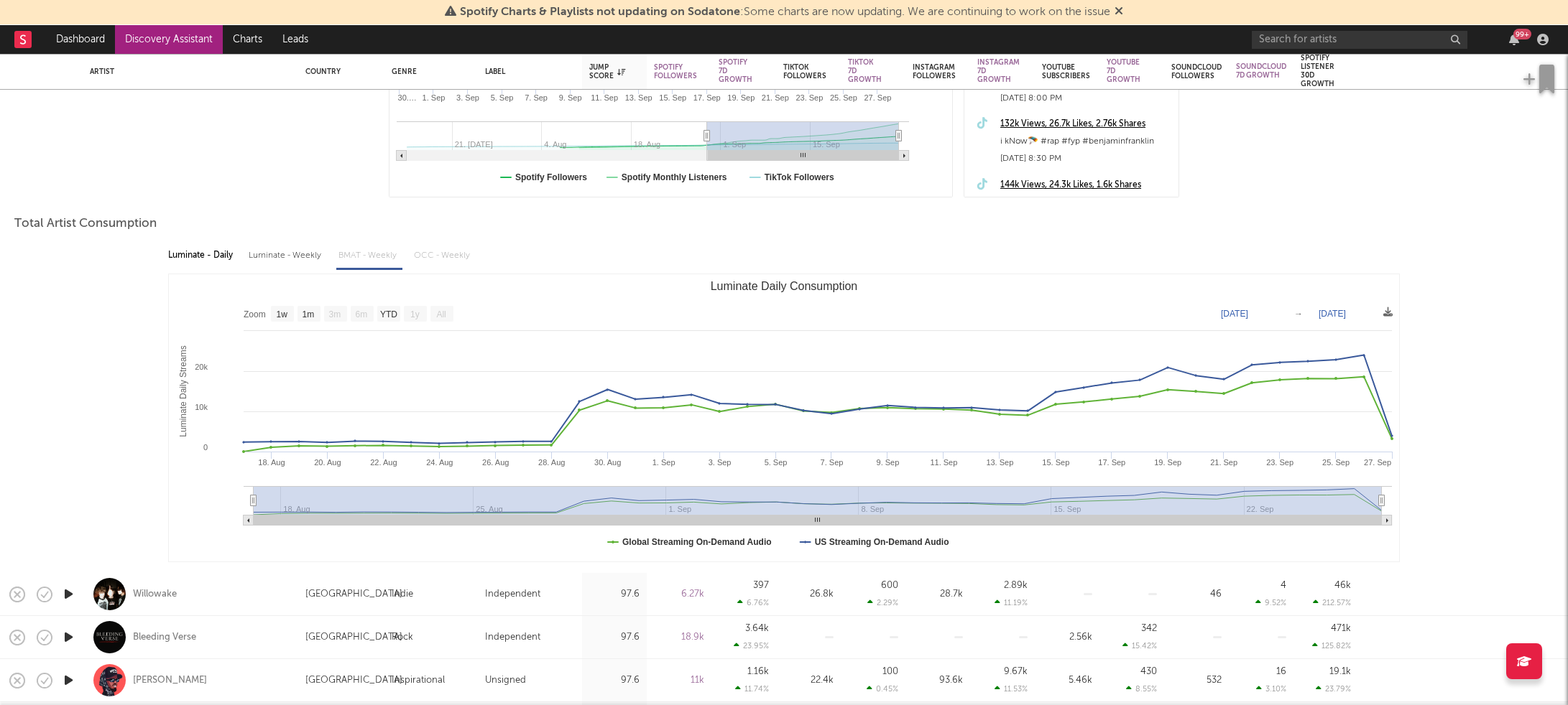
click at [66, 593] on icon "button" at bounding box center [68, 594] width 15 height 18
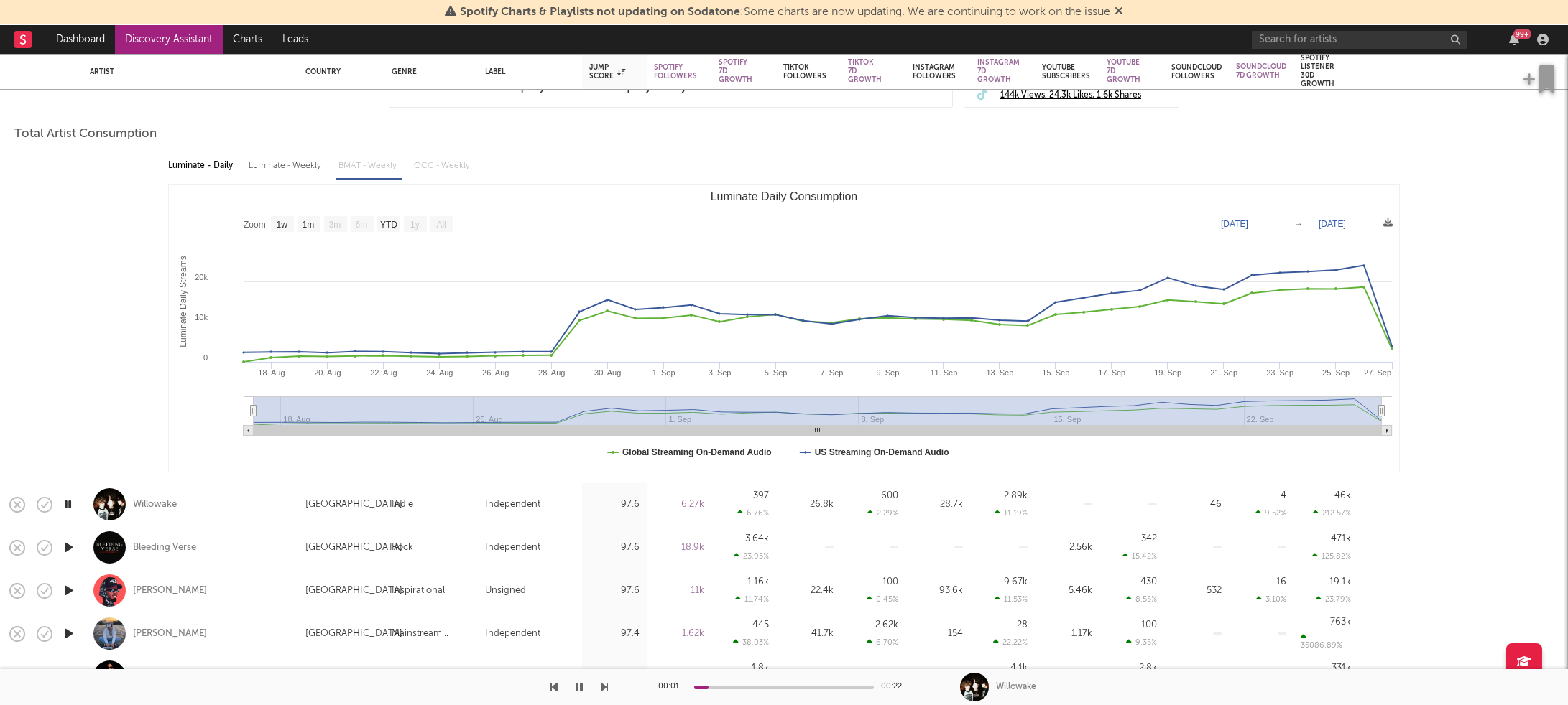
click at [72, 554] on icon "button" at bounding box center [68, 547] width 15 height 18
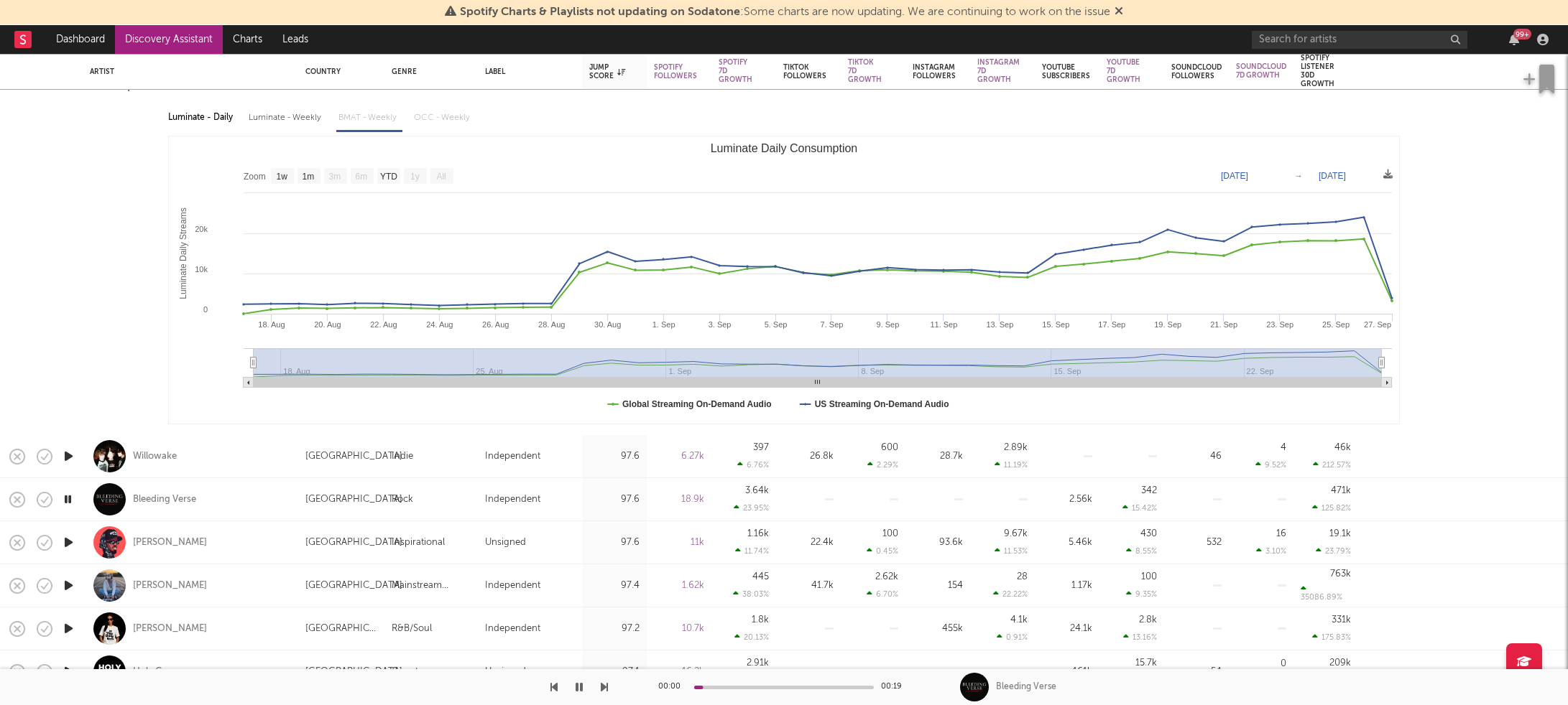
click at [72, 548] on icon "button" at bounding box center [68, 542] width 15 height 18
click at [93, 583] on div "[PERSON_NAME]" at bounding box center [190, 585] width 201 height 42
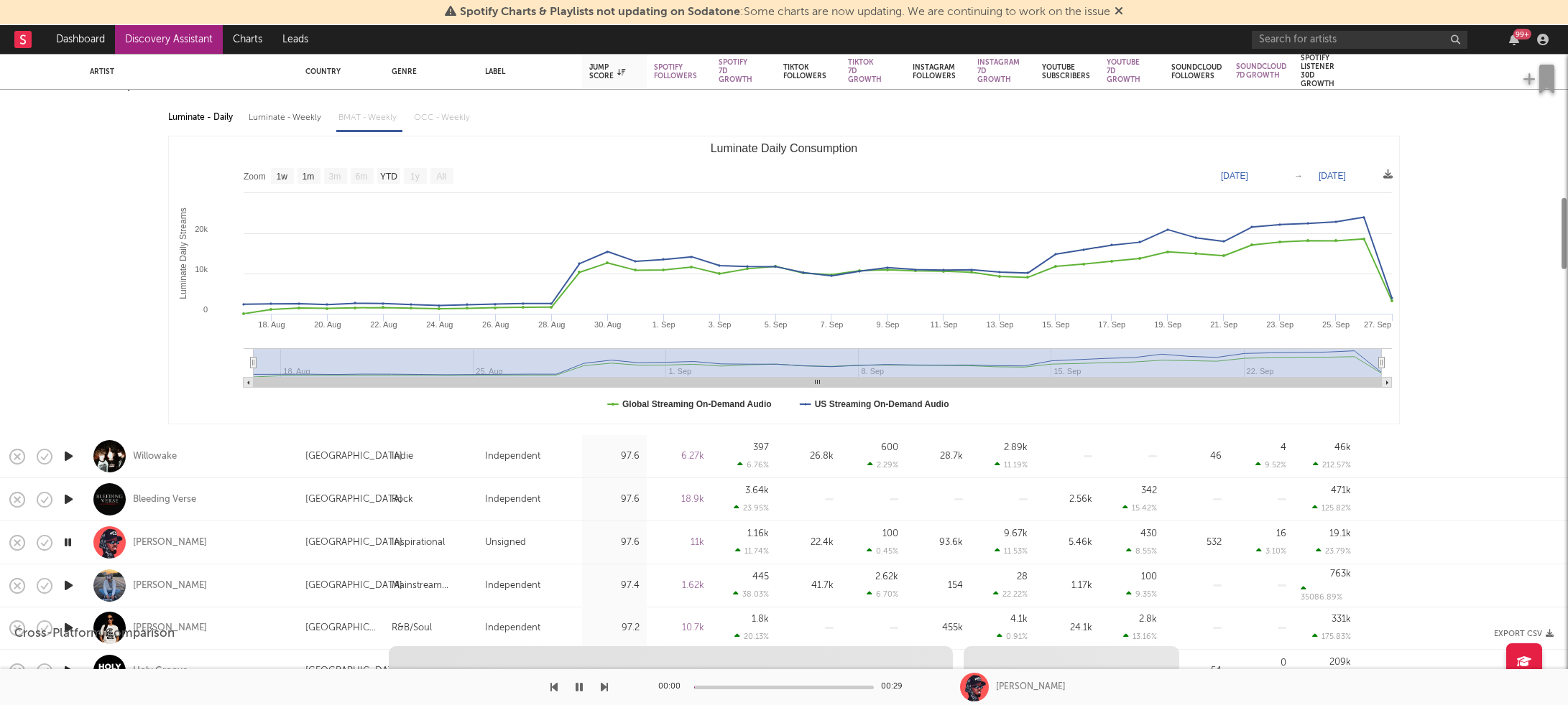
select select "1w"
click at [75, 587] on icon "button" at bounding box center [68, 585] width 15 height 18
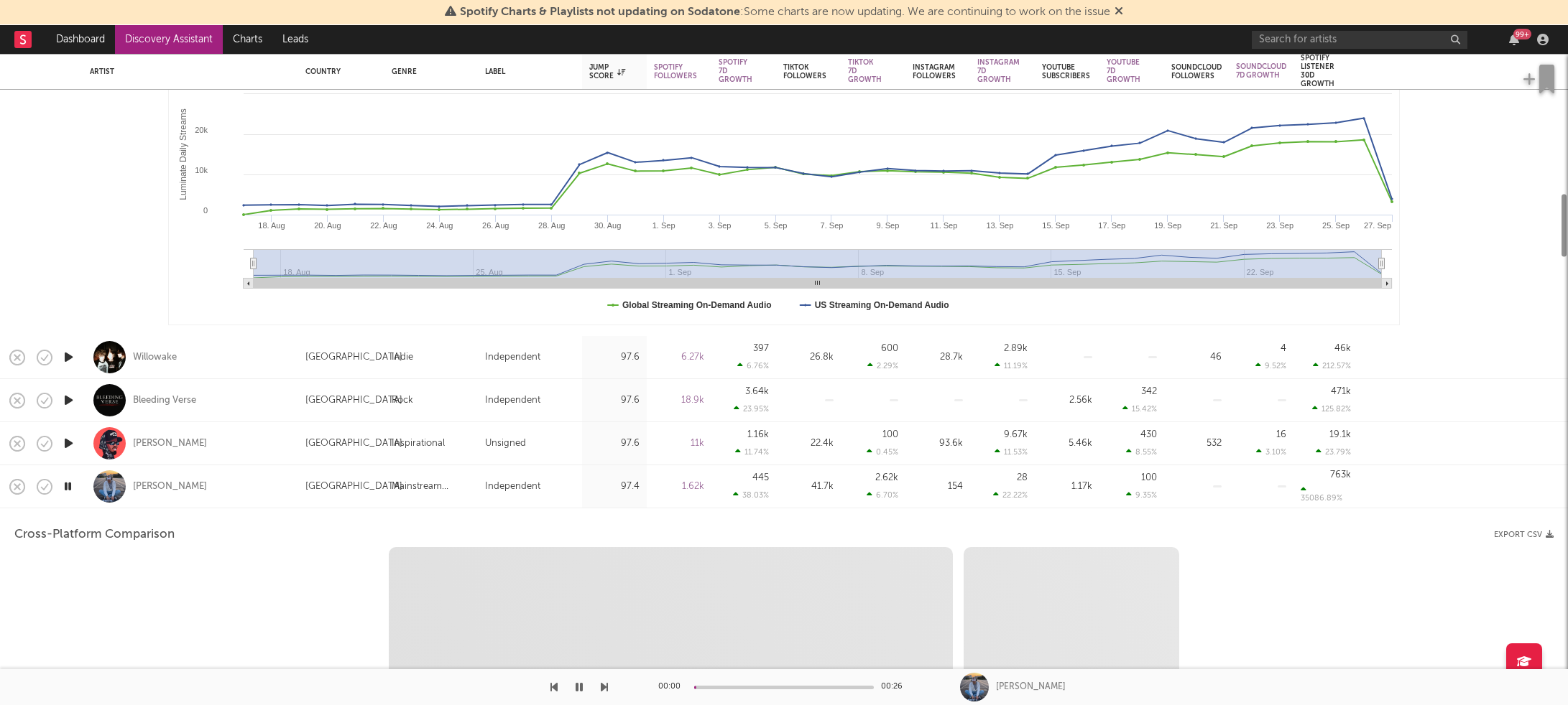
select select "1m"
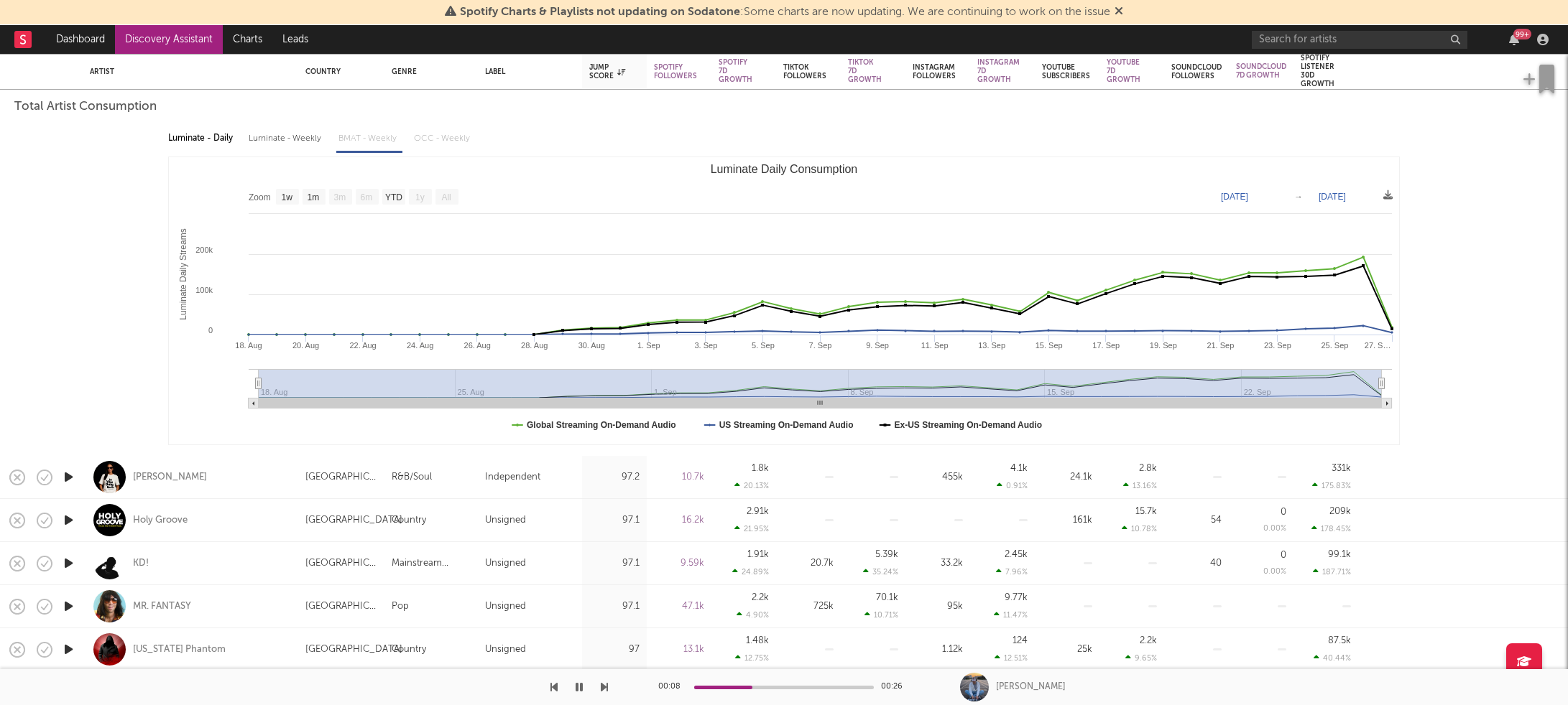
click at [71, 478] on icon "button" at bounding box center [68, 477] width 15 height 18
click at [71, 522] on icon "button" at bounding box center [68, 520] width 15 height 18
click at [75, 568] on icon "button" at bounding box center [68, 563] width 15 height 18
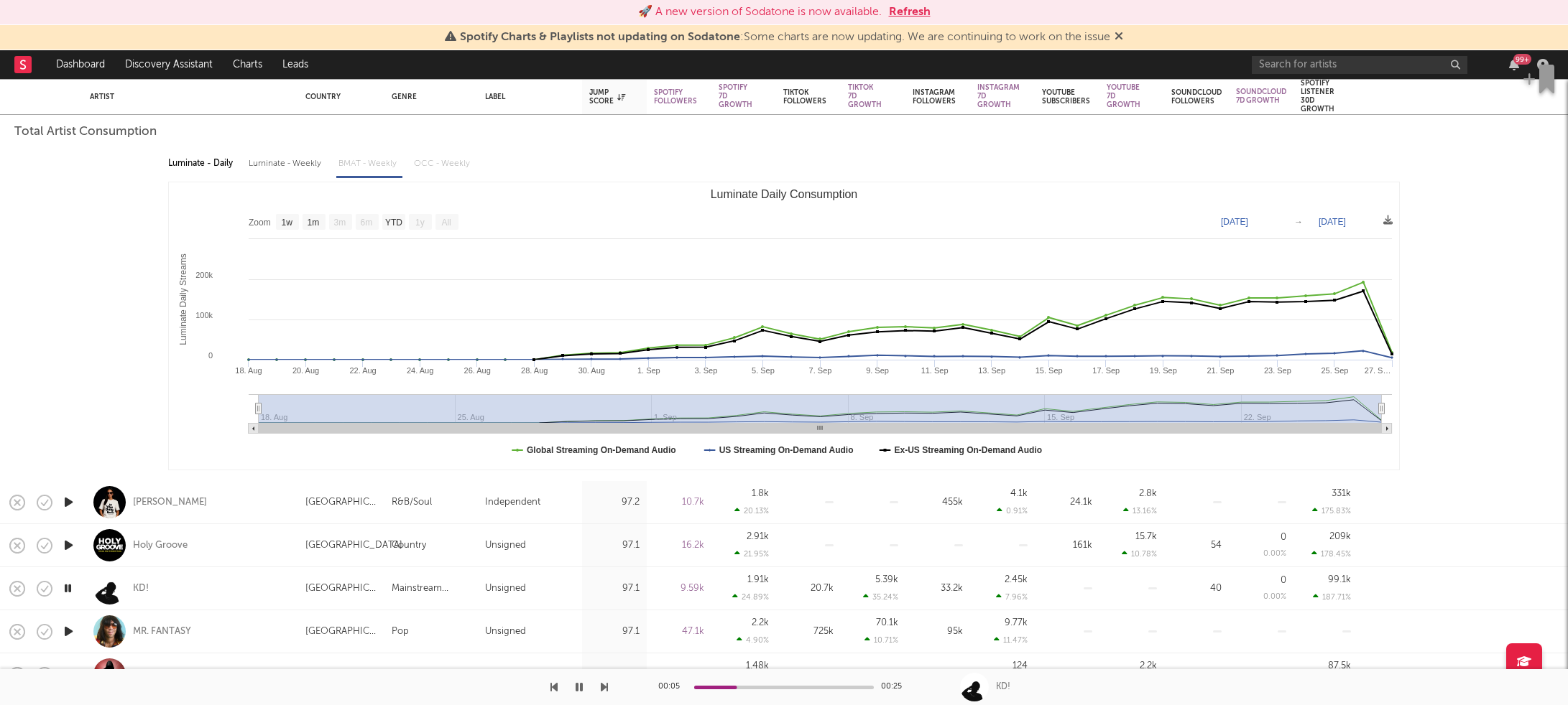
click at [73, 633] on icon "button" at bounding box center [68, 631] width 15 height 18
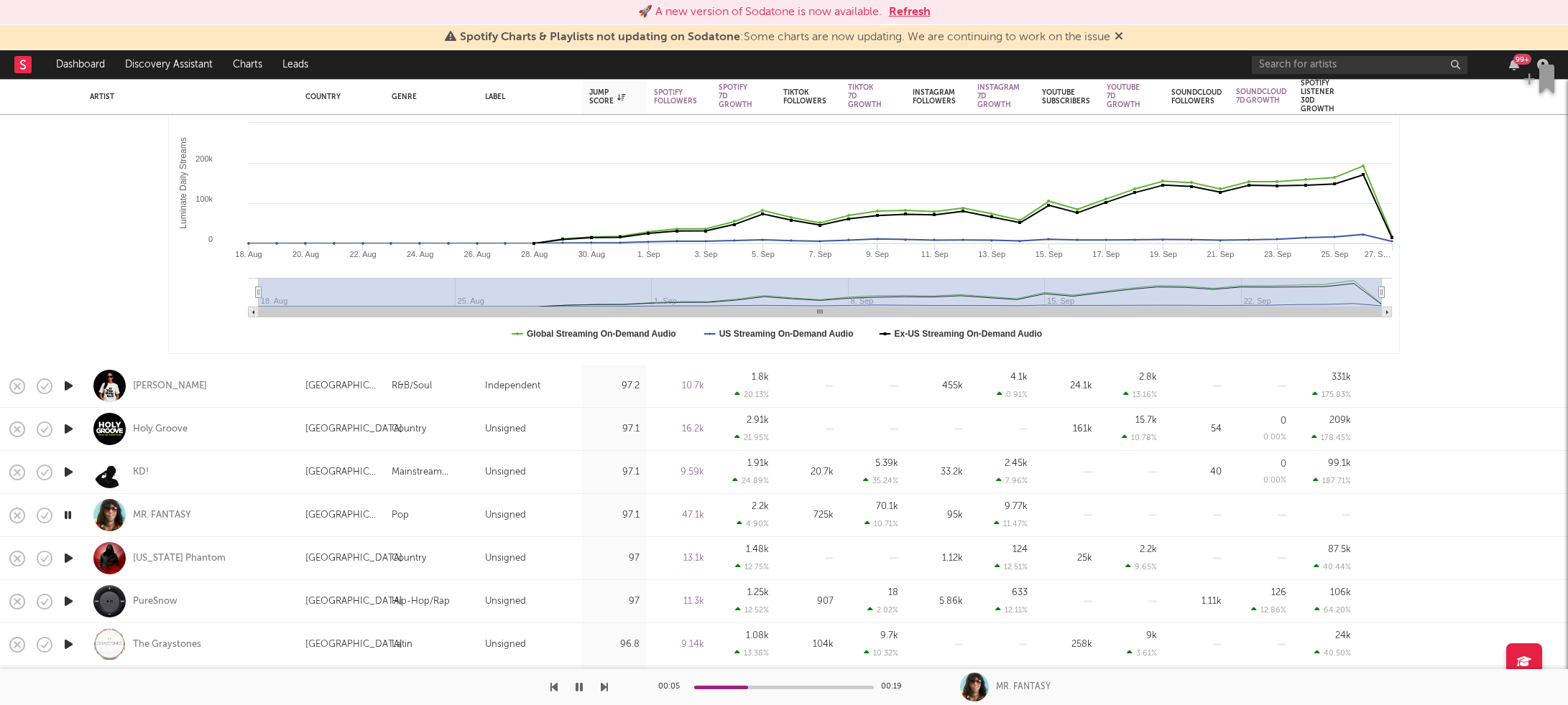
click at [67, 563] on icon "button" at bounding box center [68, 558] width 15 height 18
click at [73, 600] on icon "button" at bounding box center [68, 601] width 15 height 18
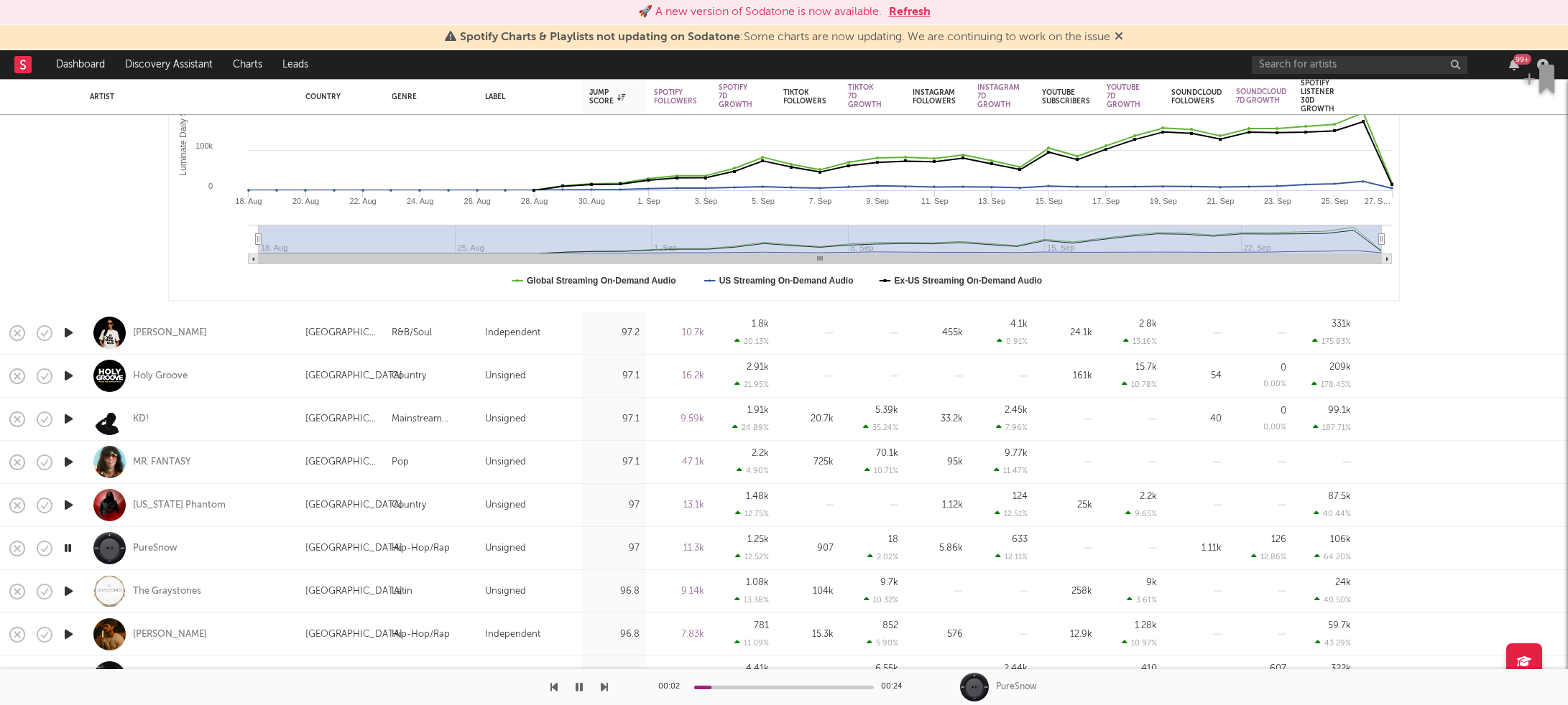
click at [65, 589] on icon "button" at bounding box center [68, 591] width 15 height 18
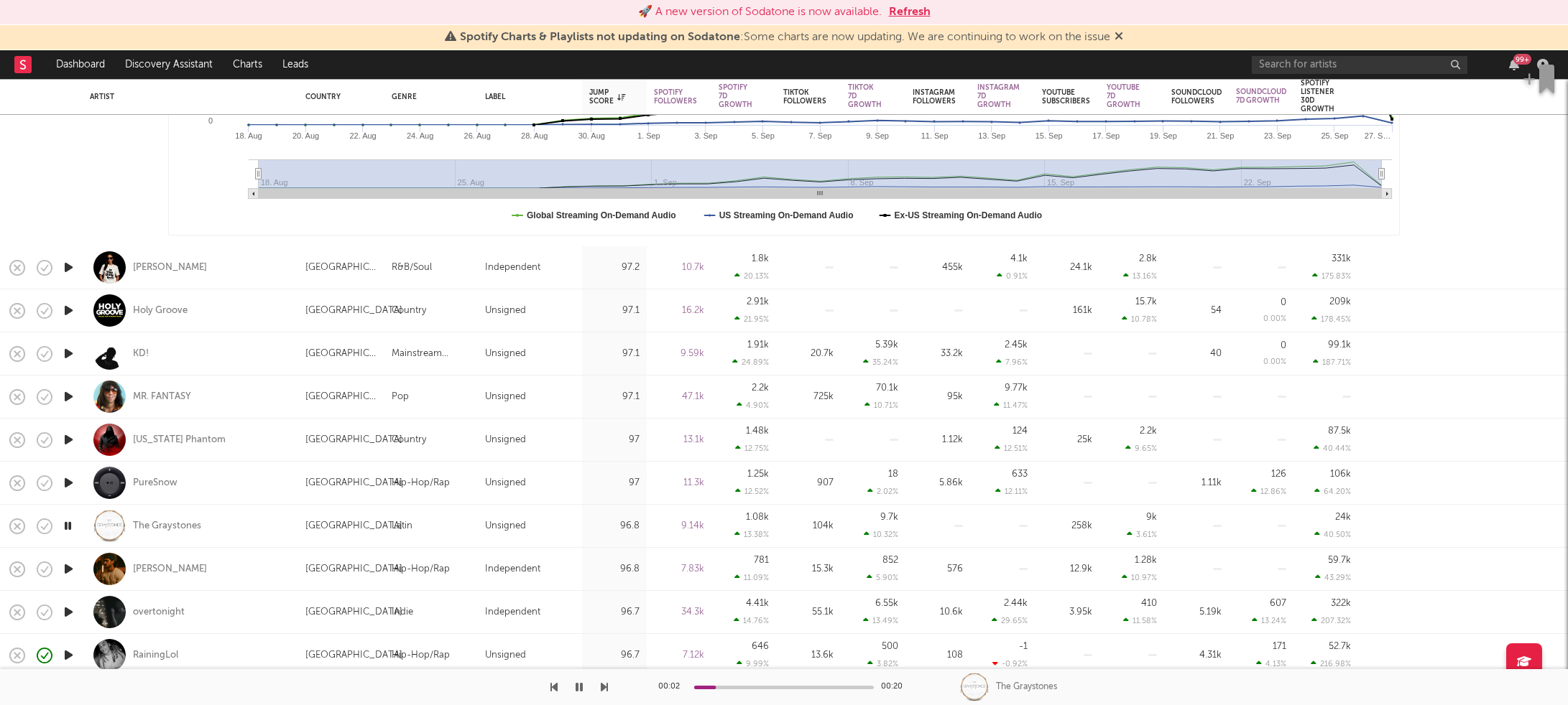
click at [63, 573] on icon "button" at bounding box center [68, 568] width 15 height 18
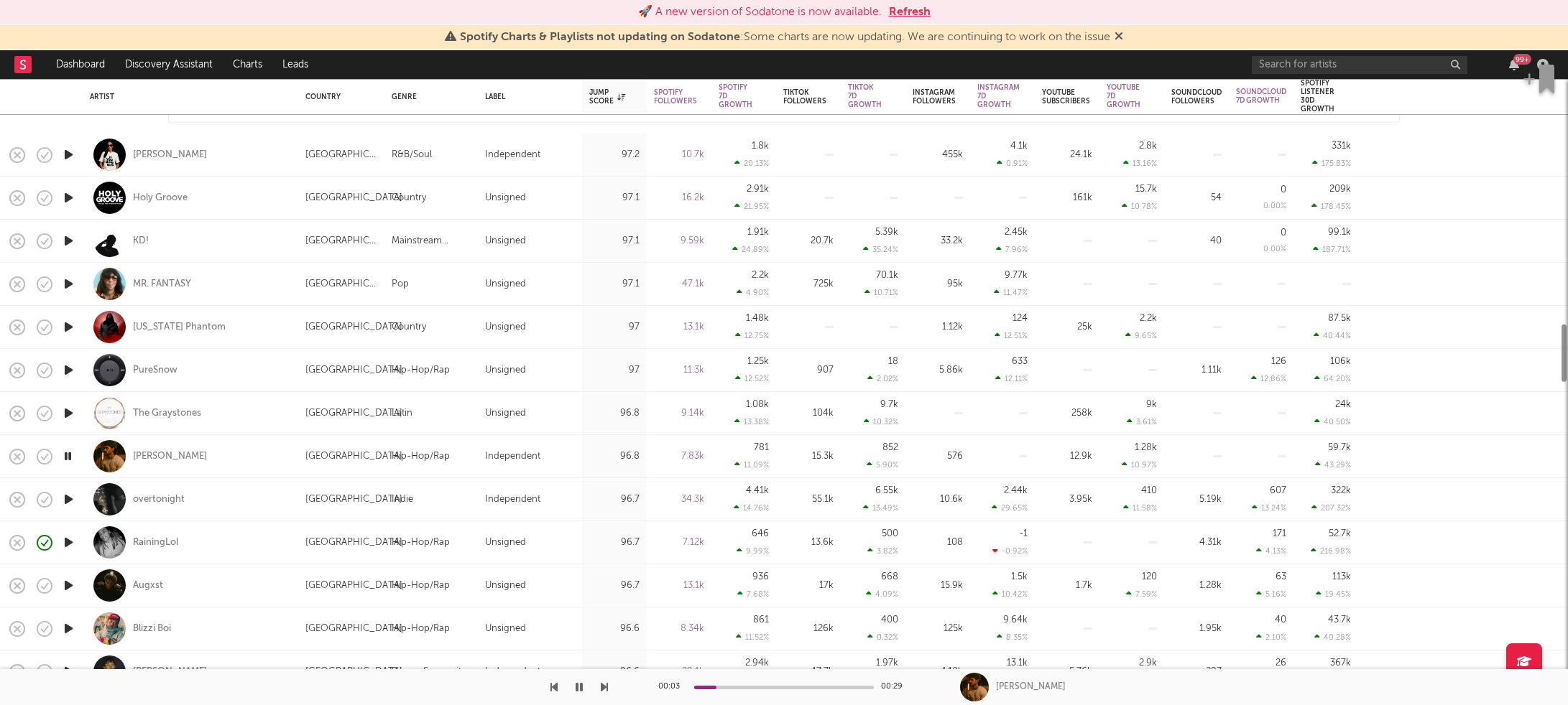
click at [63, 500] on icon "button" at bounding box center [68, 499] width 15 height 18
click at [70, 542] on icon "button" at bounding box center [68, 542] width 15 height 18
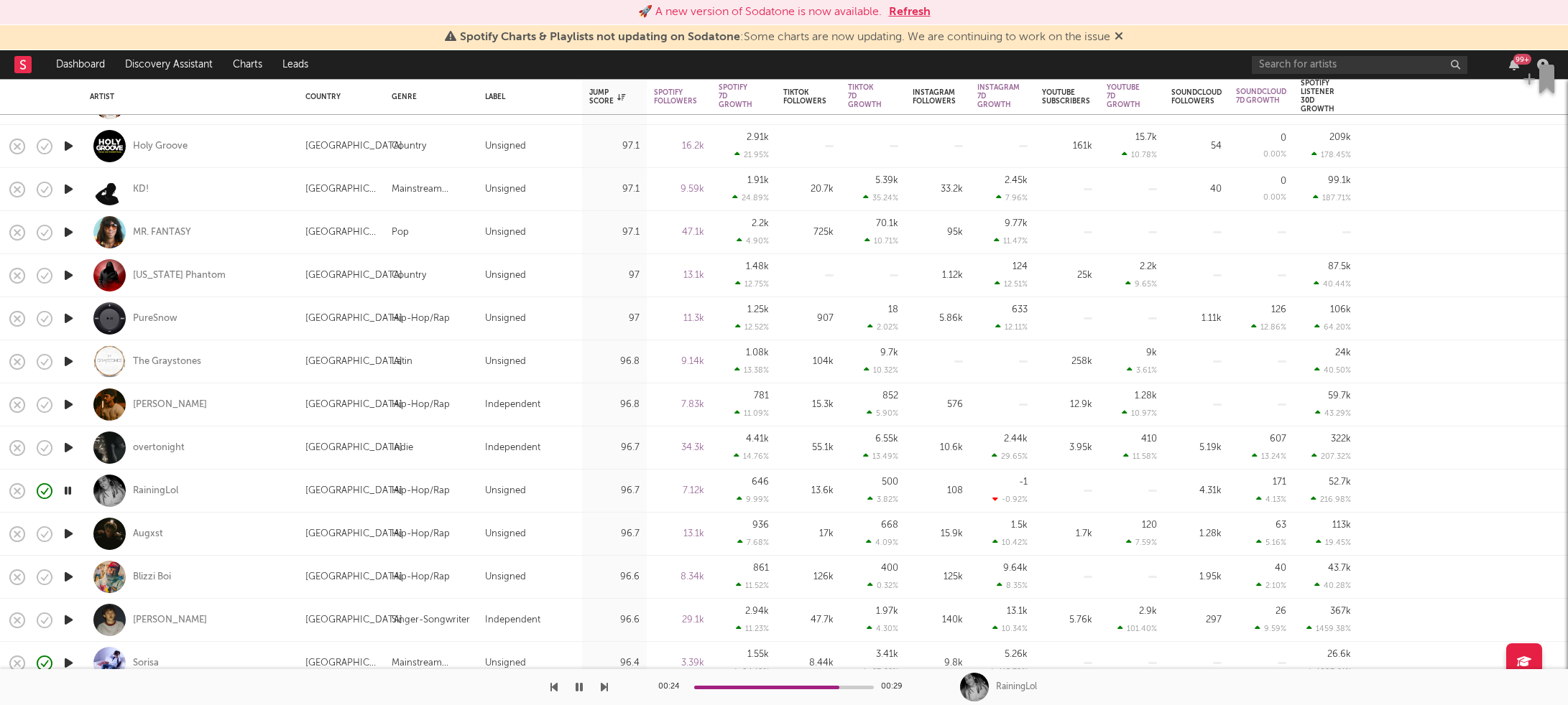
click at [582, 692] on icon "button" at bounding box center [579, 687] width 7 height 11
click at [71, 525] on icon "button" at bounding box center [68, 534] width 15 height 18
click at [74, 576] on icon "button" at bounding box center [68, 577] width 15 height 18
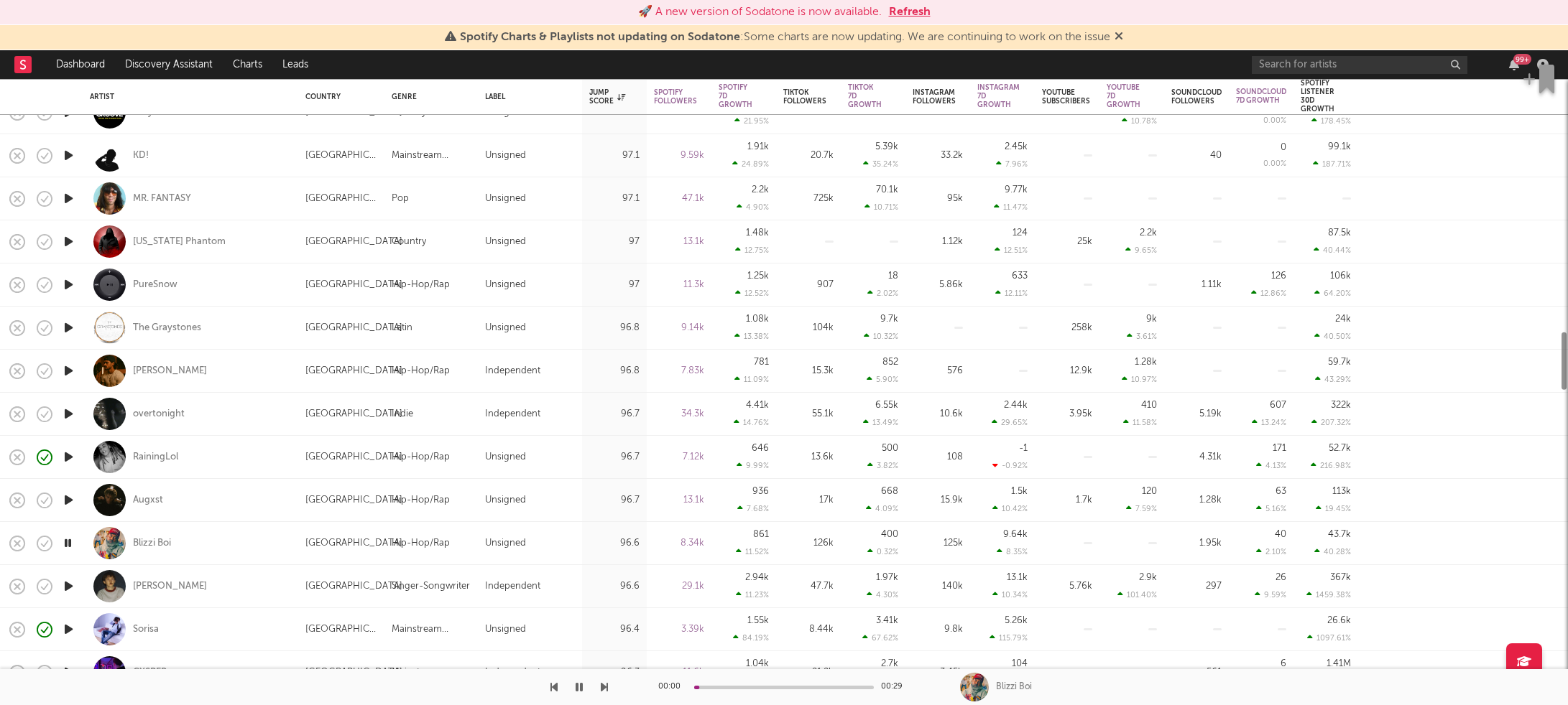
click at [65, 584] on icon "button" at bounding box center [68, 586] width 15 height 18
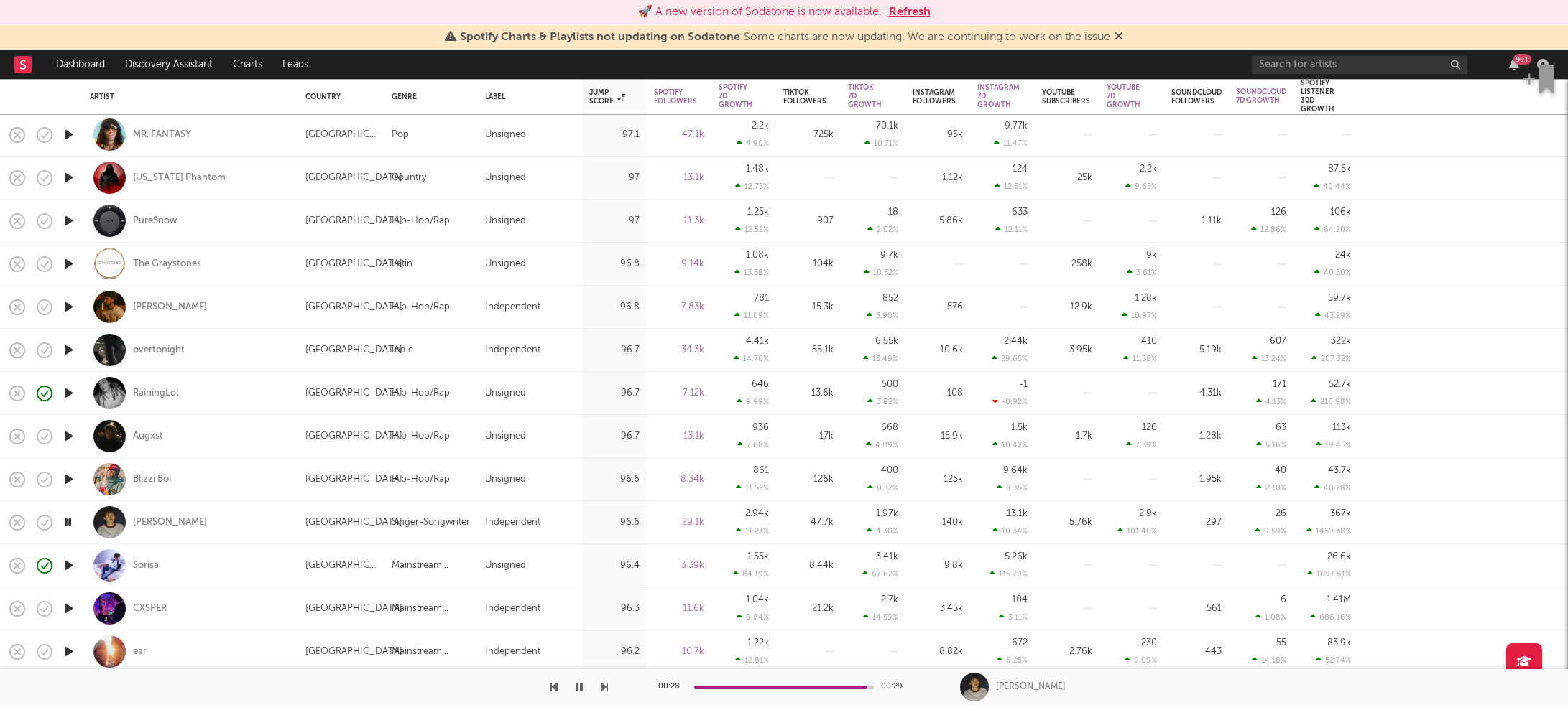
click at [69, 525] on icon "button" at bounding box center [67, 522] width 14 height 18
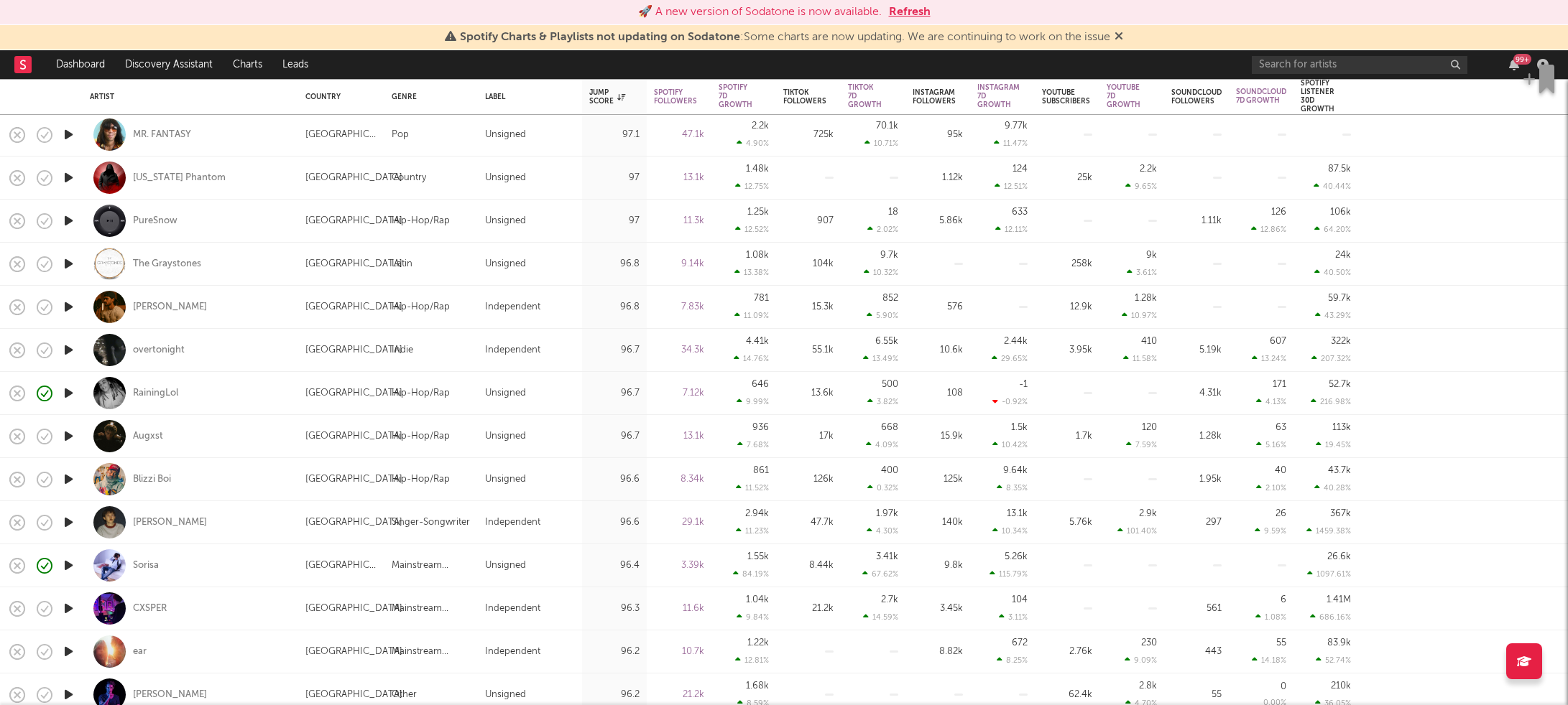
click at [71, 569] on icon "button" at bounding box center [68, 565] width 15 height 18
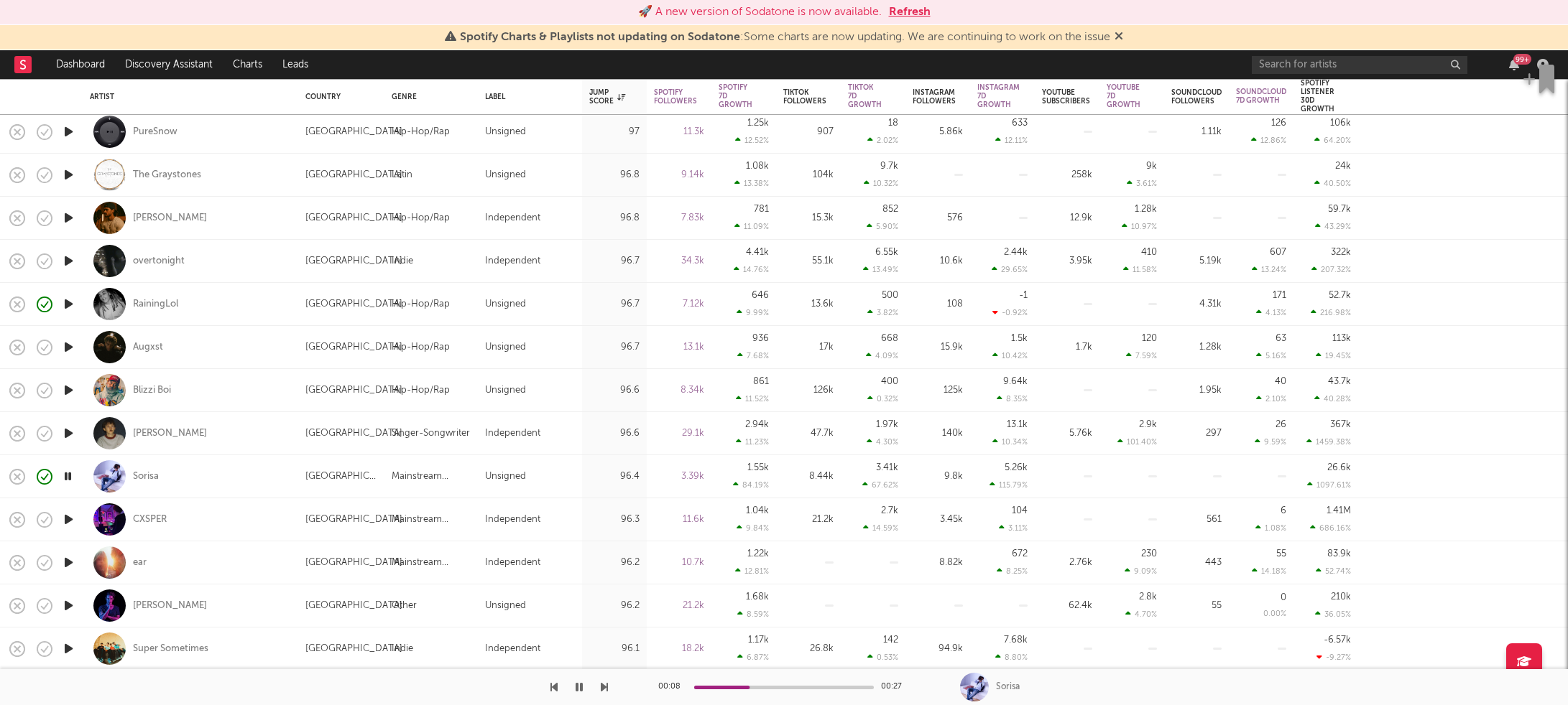
click at [68, 519] on icon "button" at bounding box center [68, 519] width 15 height 18
click at [70, 560] on icon "button" at bounding box center [68, 562] width 15 height 18
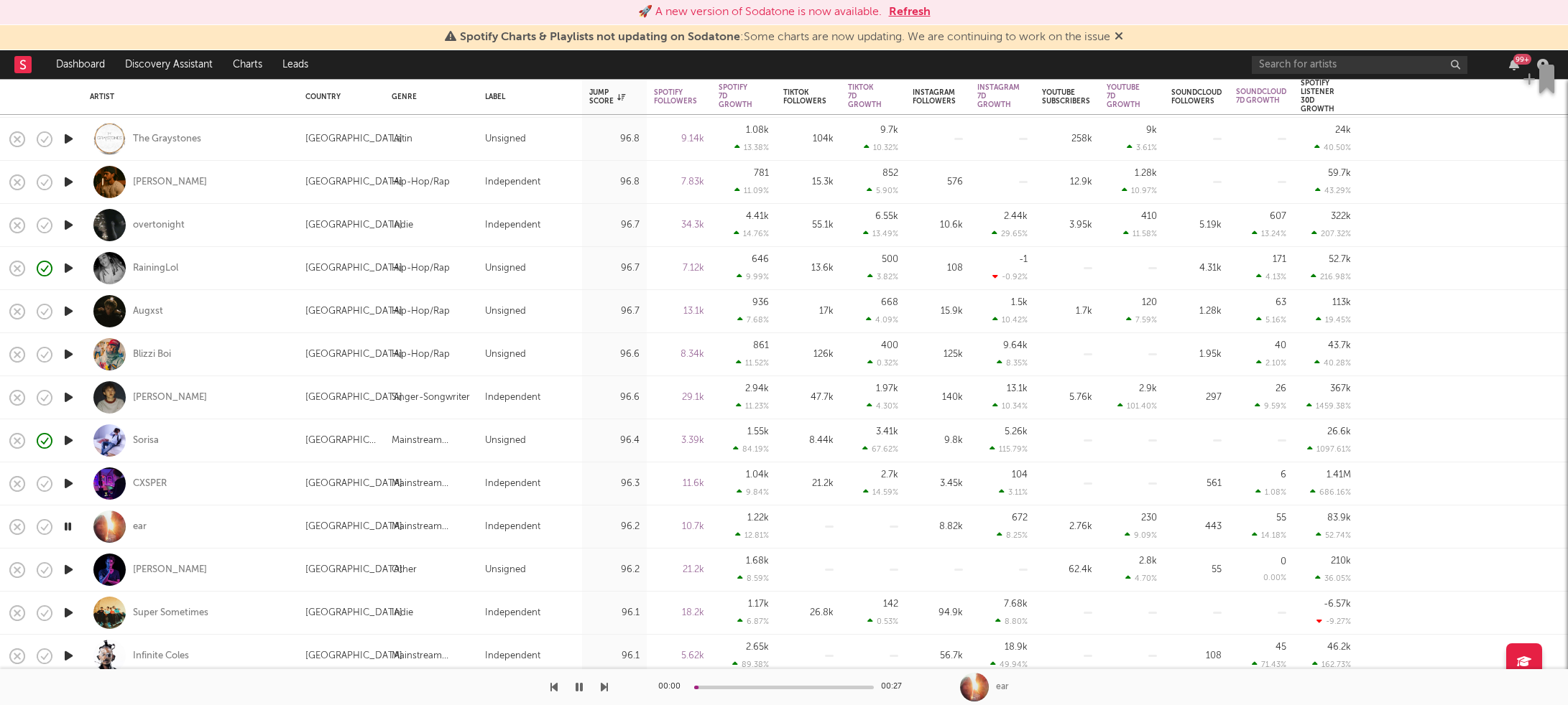
click at [68, 571] on icon "button" at bounding box center [68, 569] width 15 height 18
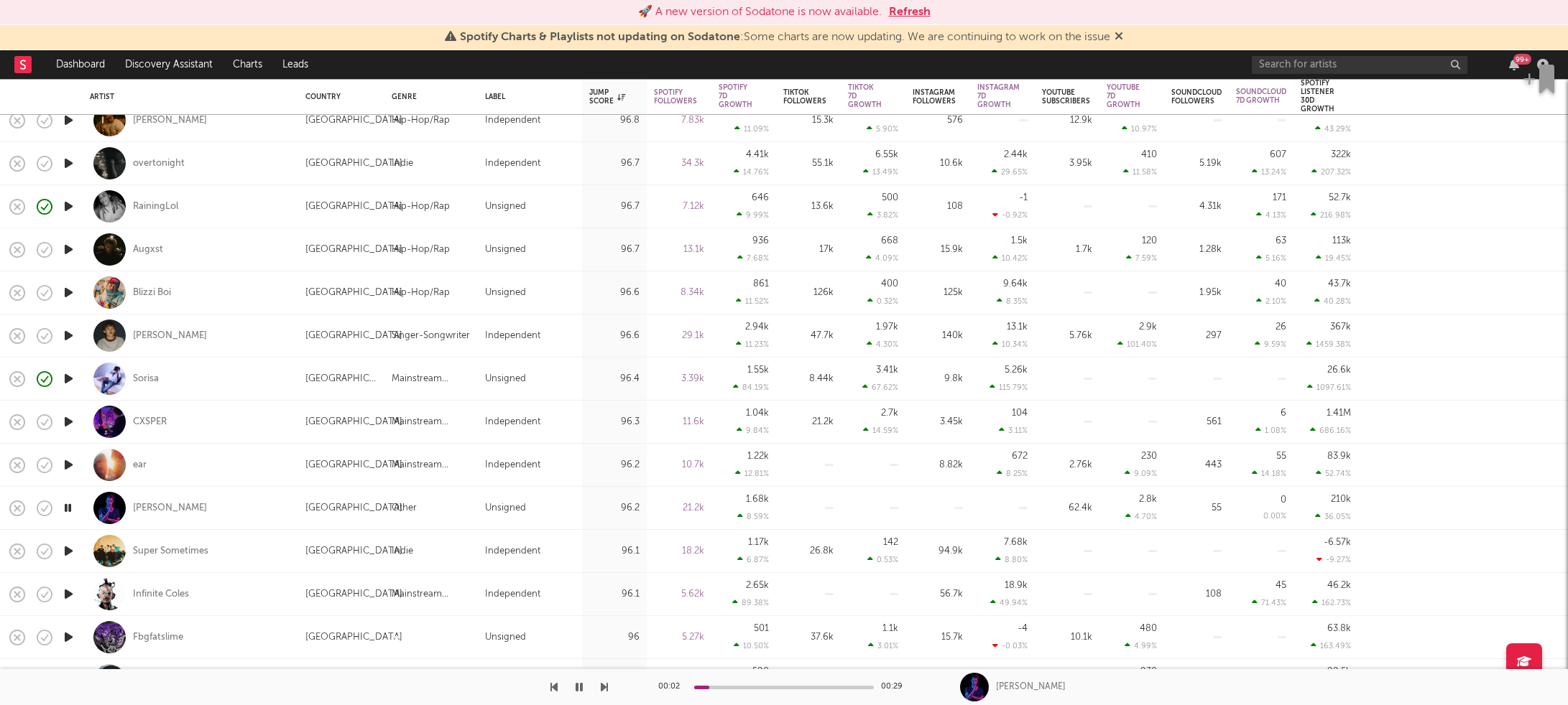
click at [69, 550] on icon "button" at bounding box center [68, 551] width 15 height 18
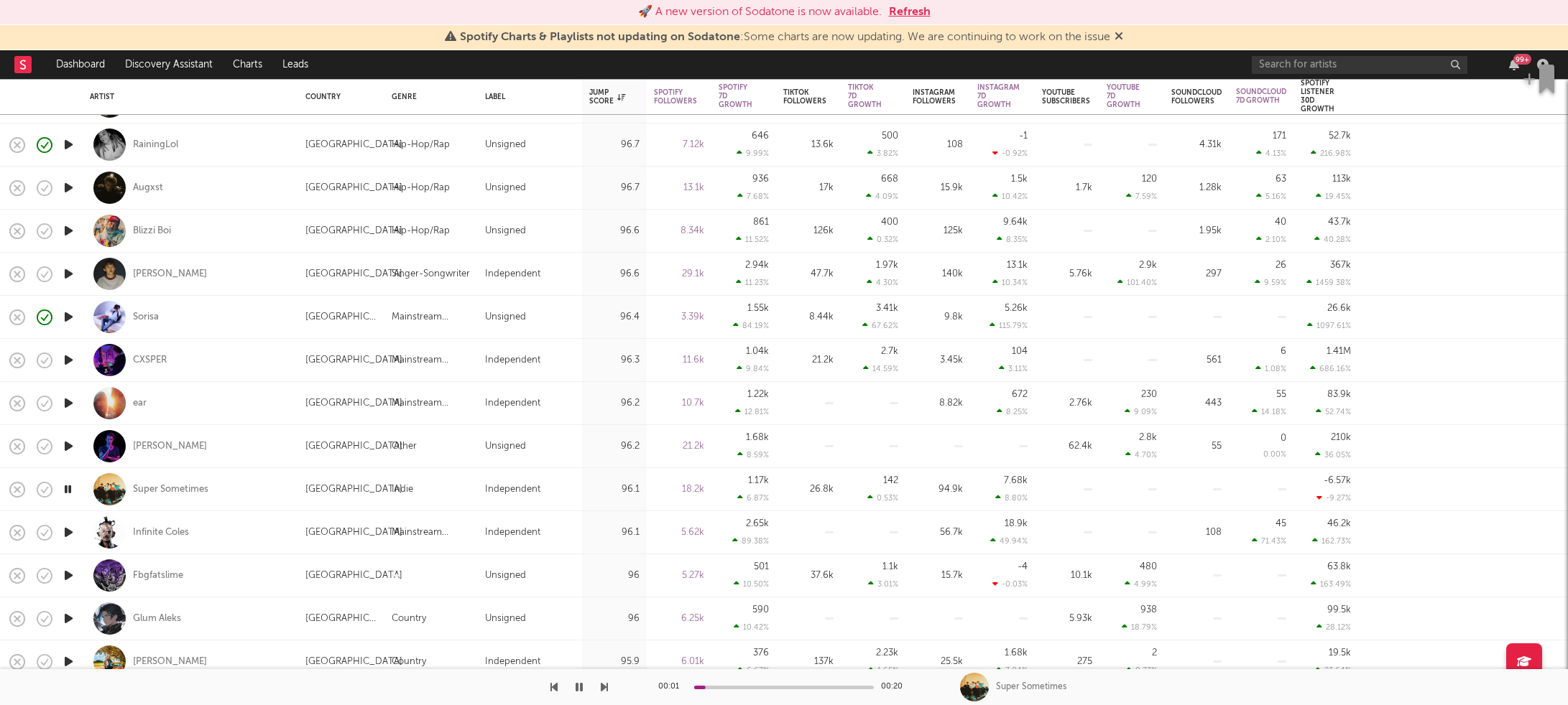
click at [68, 533] on icon "button" at bounding box center [68, 532] width 15 height 18
click at [71, 575] on icon "button" at bounding box center [68, 575] width 15 height 18
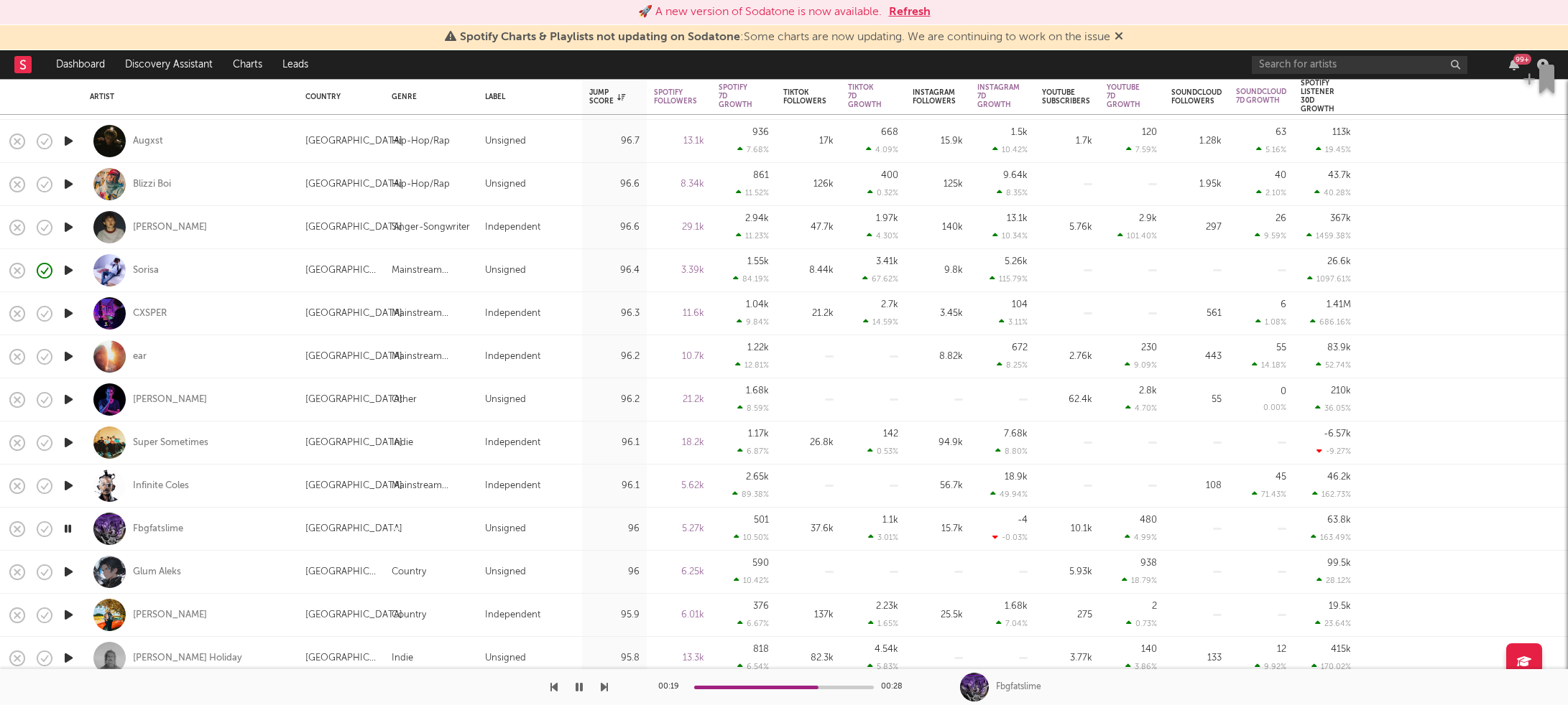
click at [578, 686] on icon "button" at bounding box center [579, 687] width 7 height 11
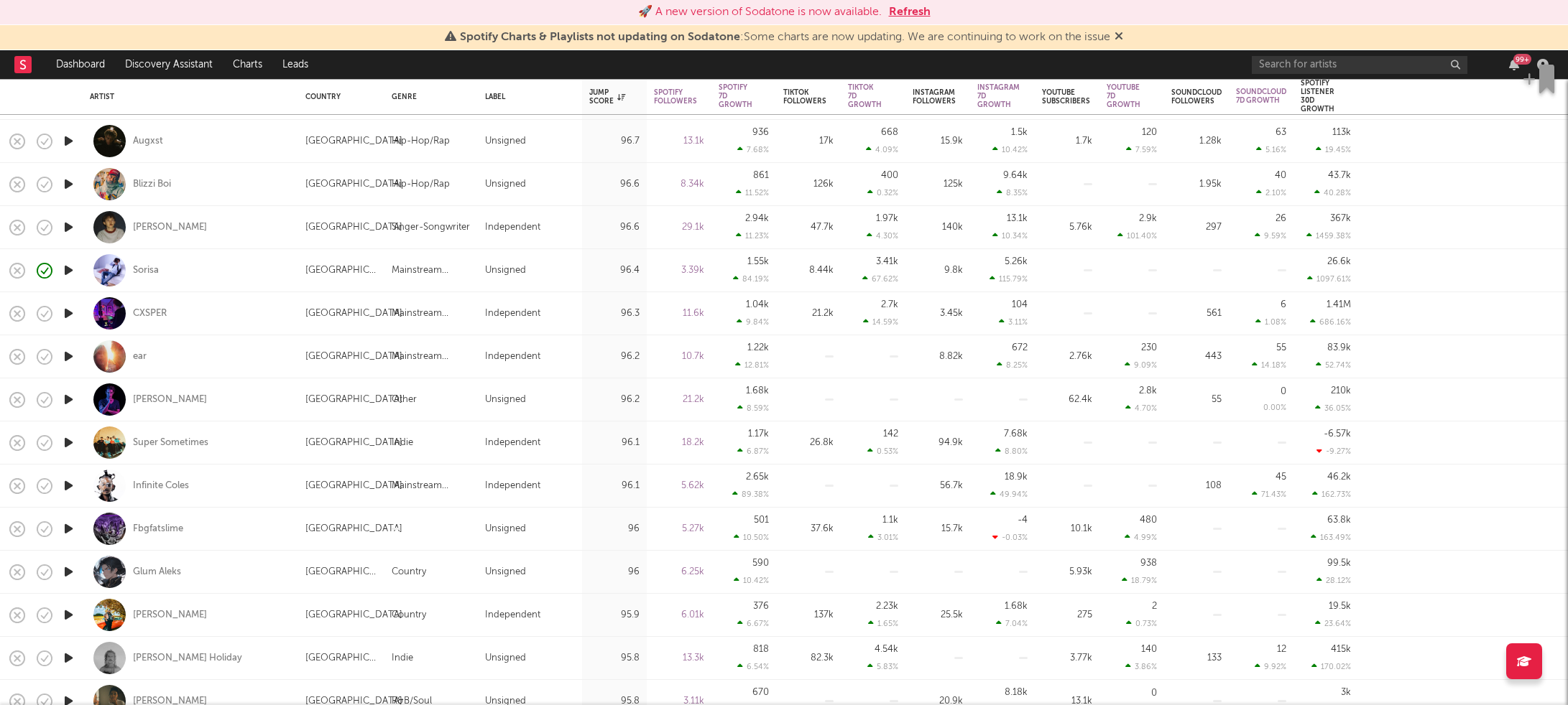
click at [73, 570] on icon "button" at bounding box center [68, 571] width 15 height 18
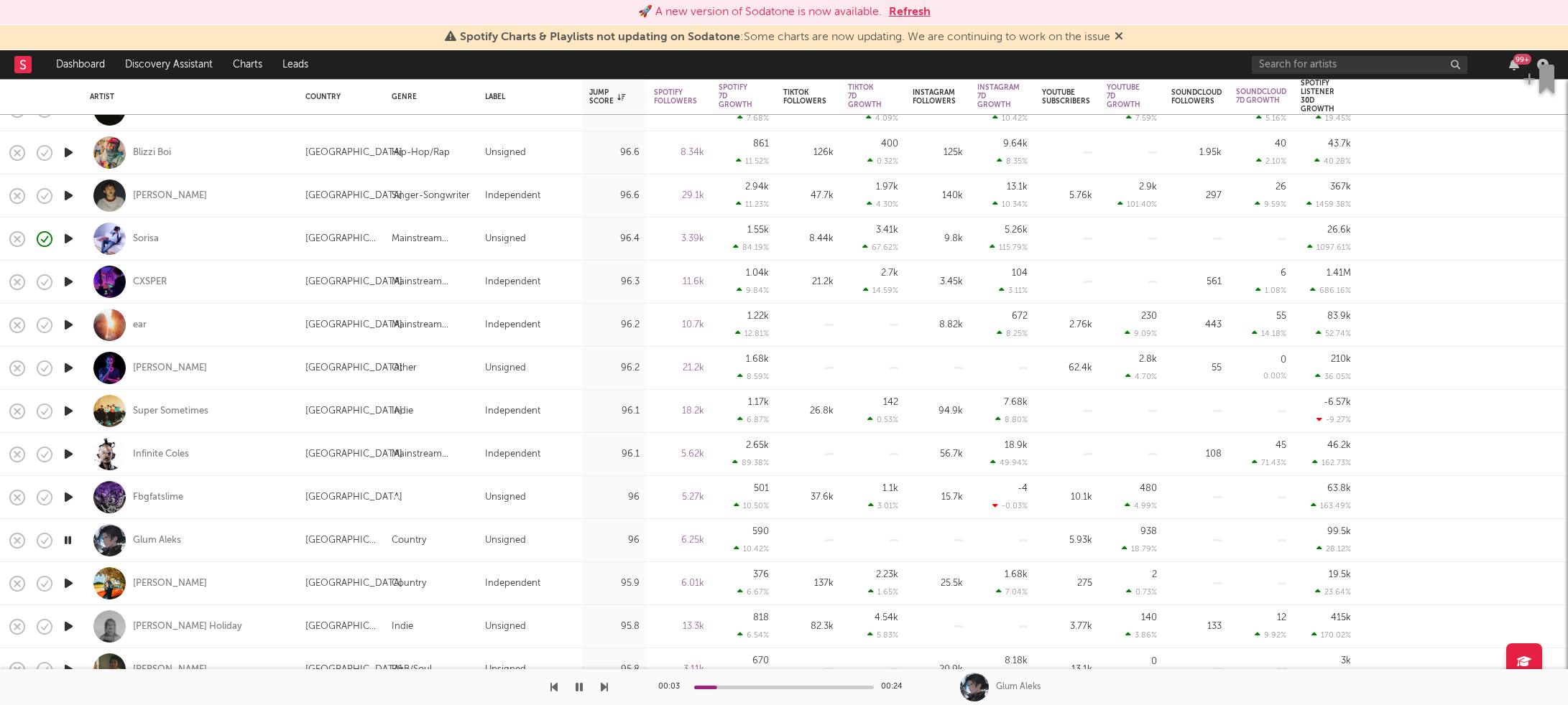
click at [73, 583] on icon "button" at bounding box center [68, 583] width 15 height 18
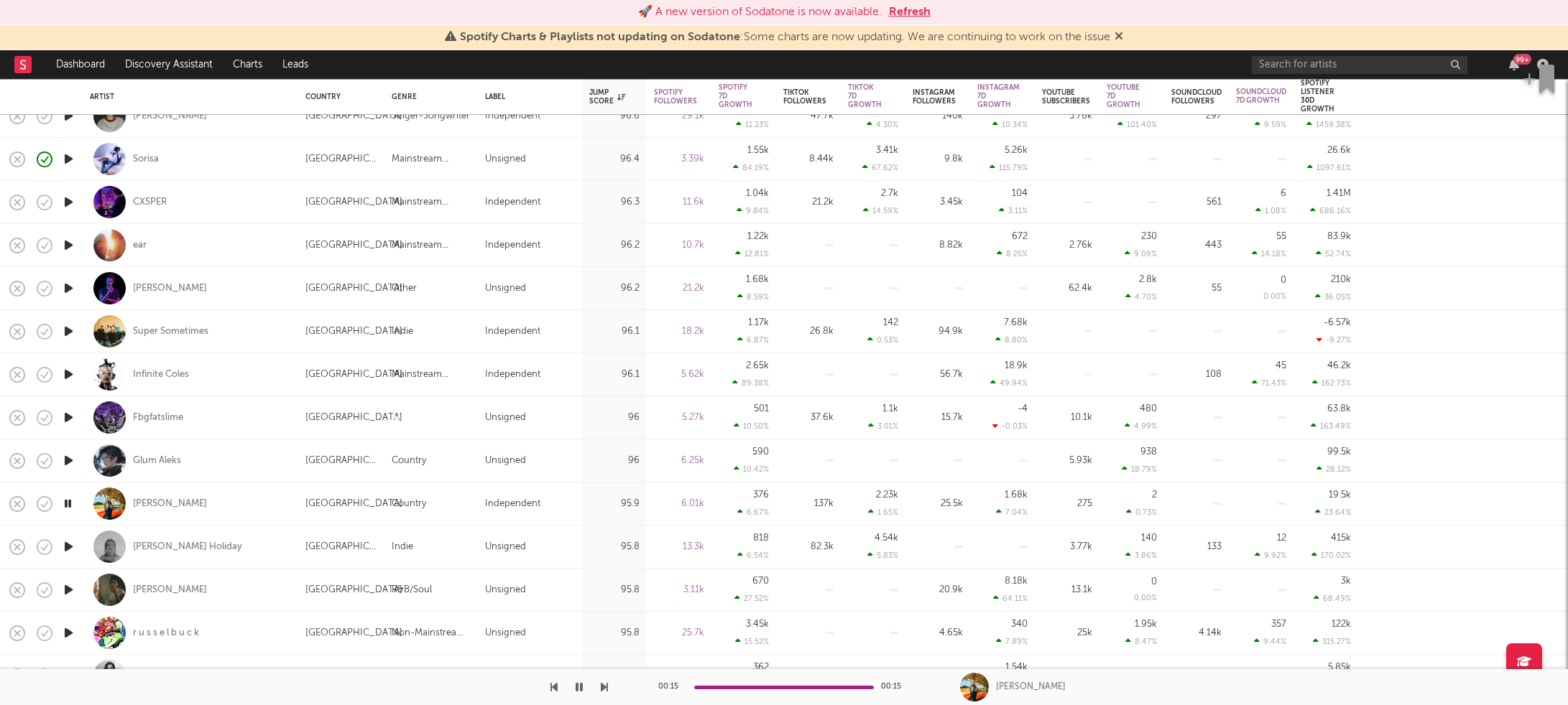
click at [67, 547] on icon "button" at bounding box center [68, 546] width 15 height 18
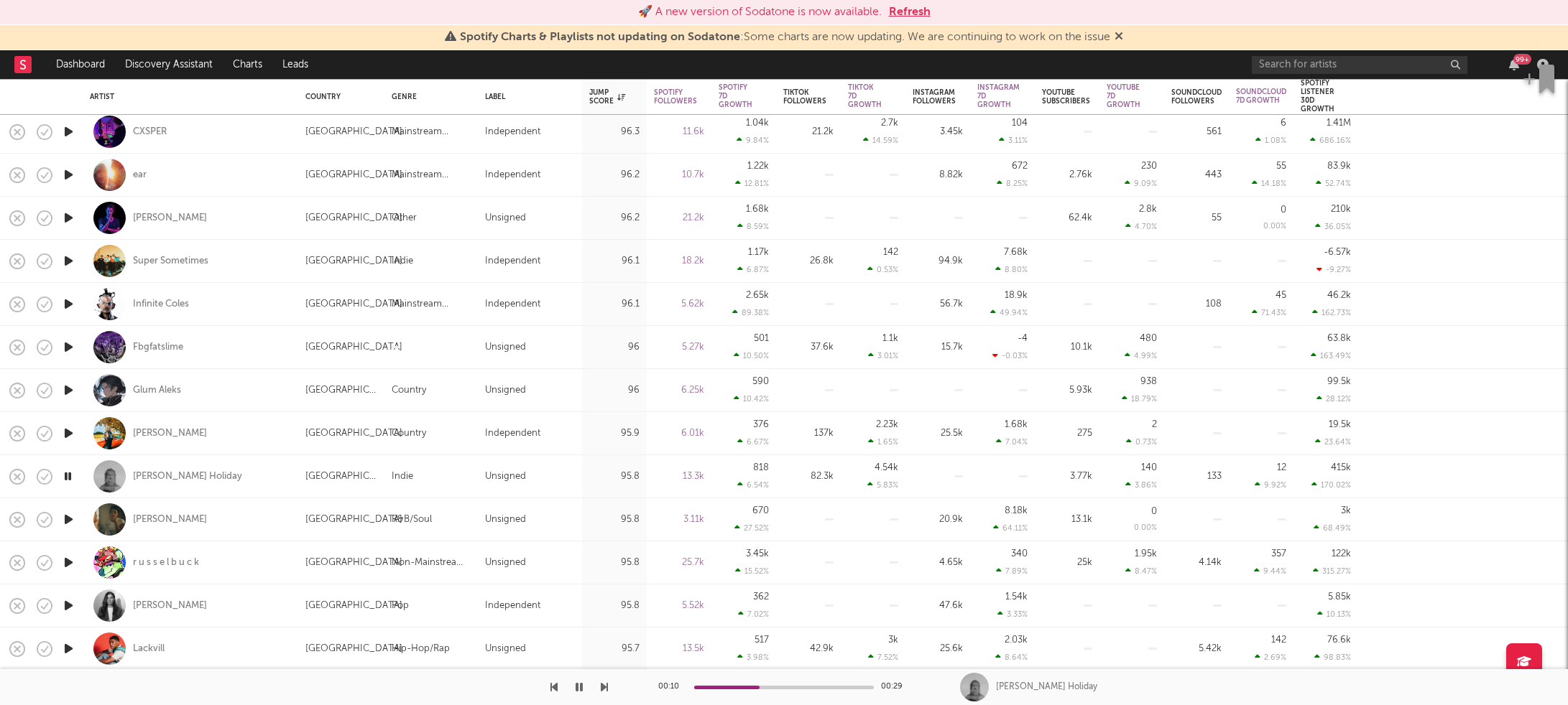
click at [66, 475] on icon "button" at bounding box center [67, 476] width 14 height 18
